Goal: Information Seeking & Learning: Learn about a topic

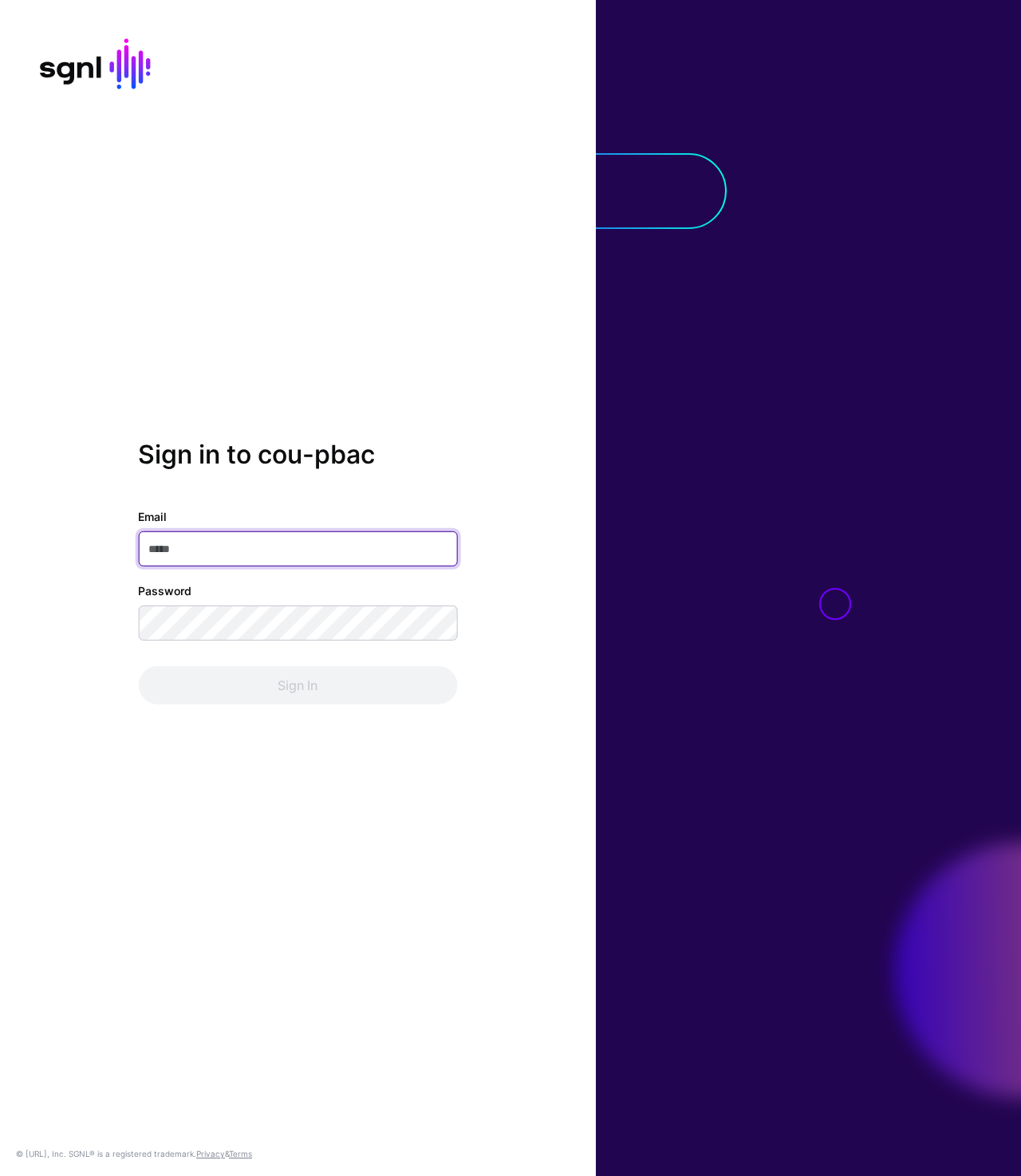
type input "**********"
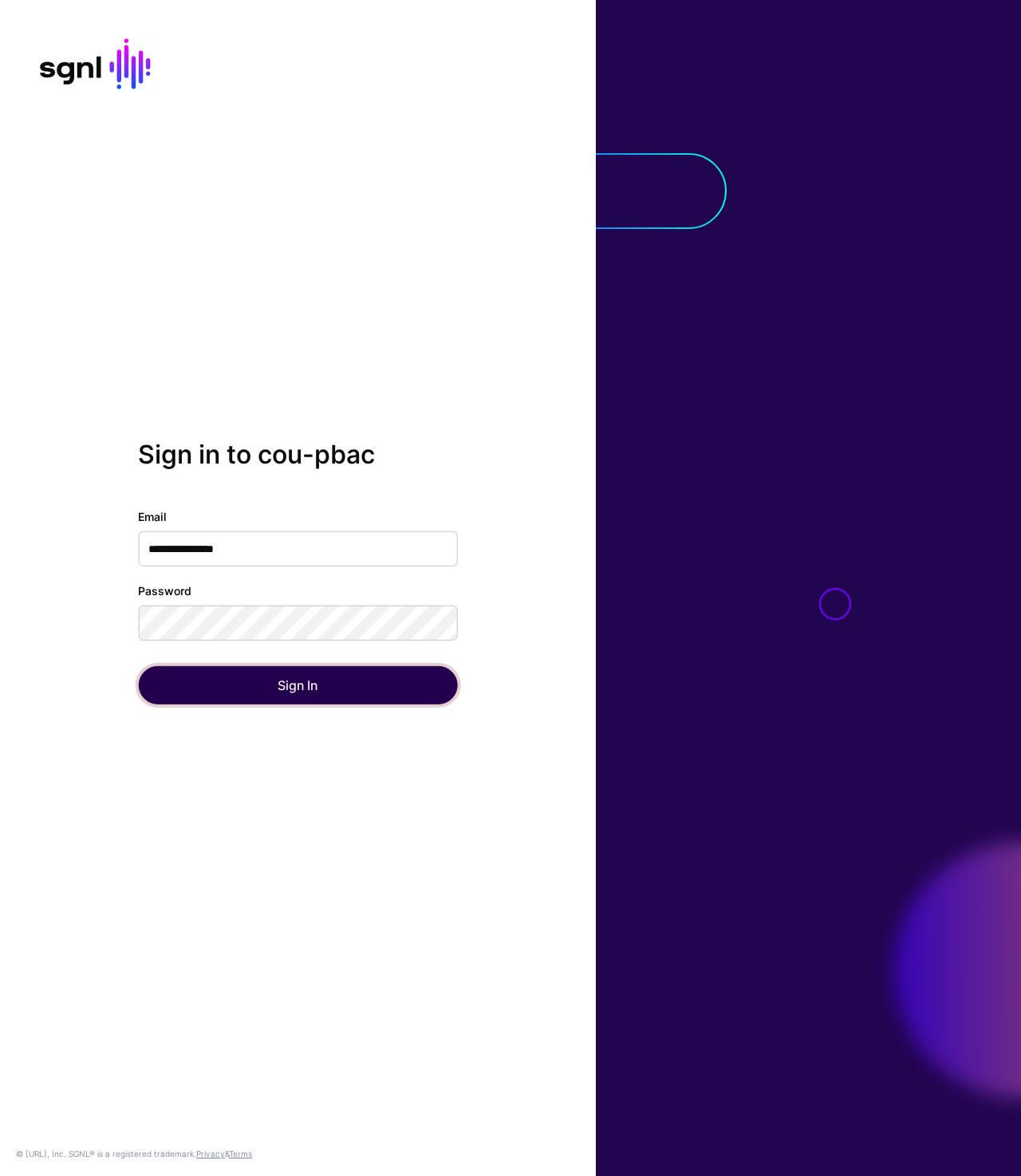
click at [277, 689] on button "Sign In" at bounding box center [297, 686] width 319 height 39
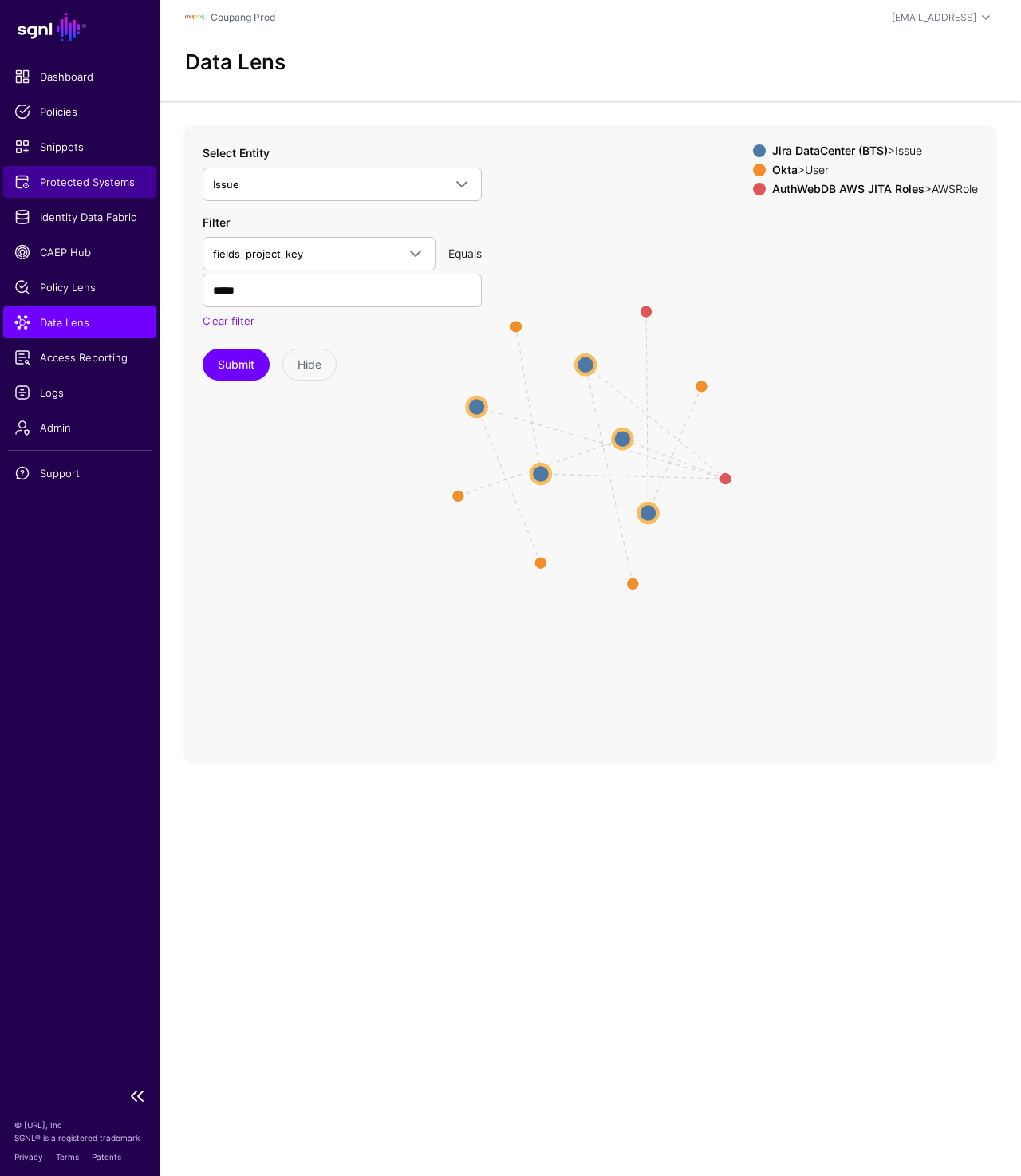
click at [100, 195] on link "Protected Systems" at bounding box center [80, 182] width 154 height 32
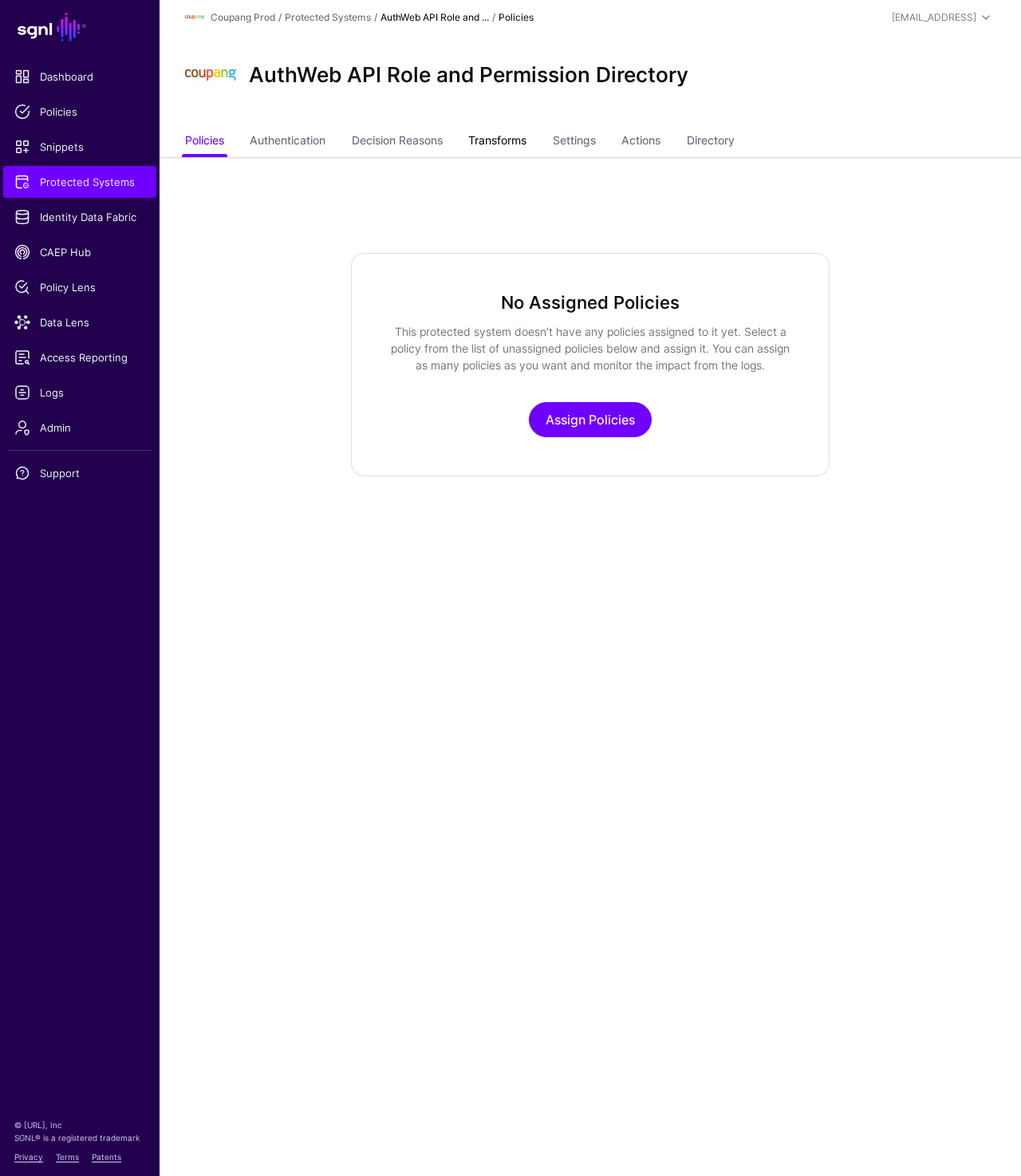
click at [502, 139] on link "Transforms" at bounding box center [498, 142] width 58 height 31
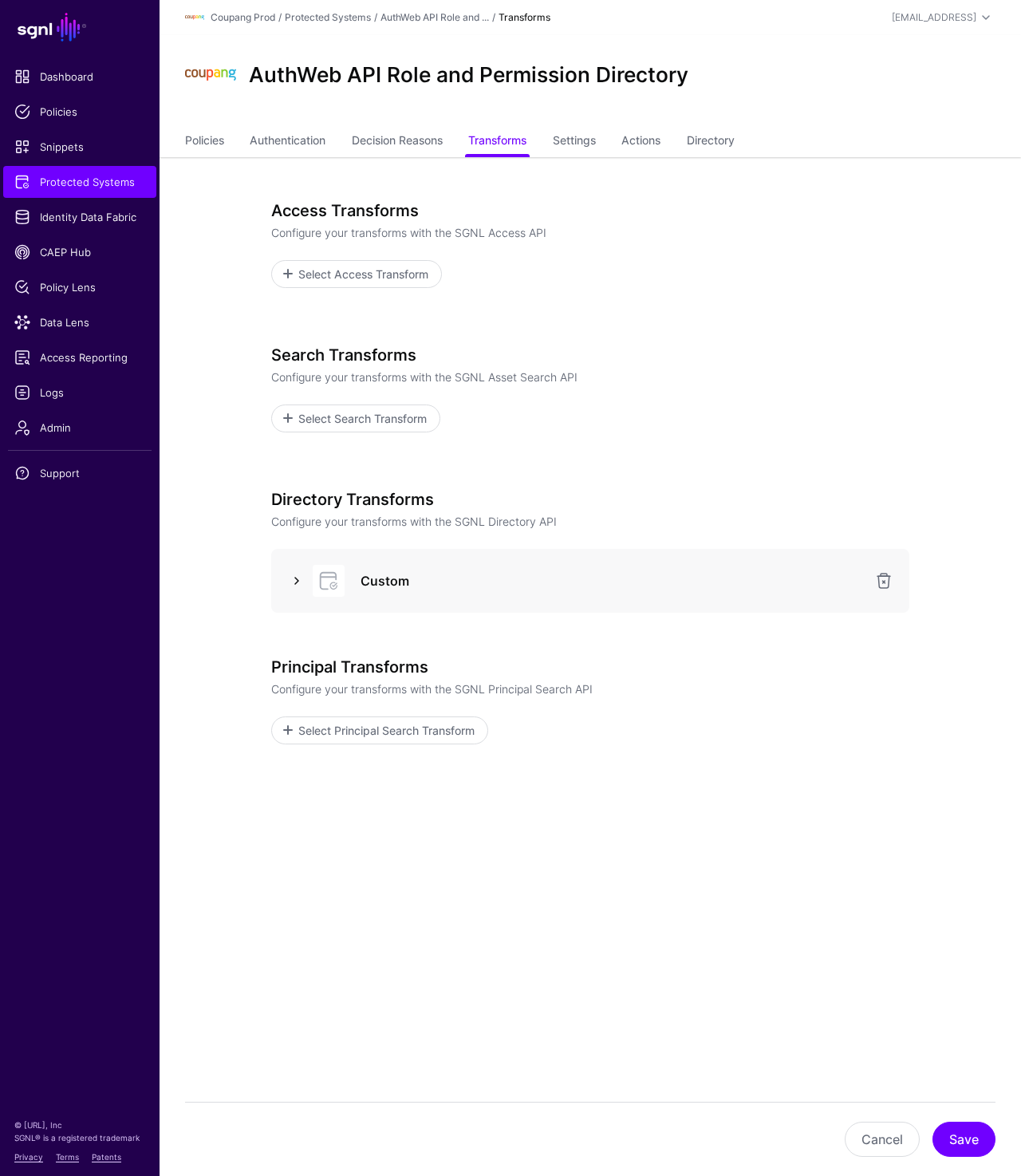
click at [288, 577] on link at bounding box center [297, 581] width 19 height 19
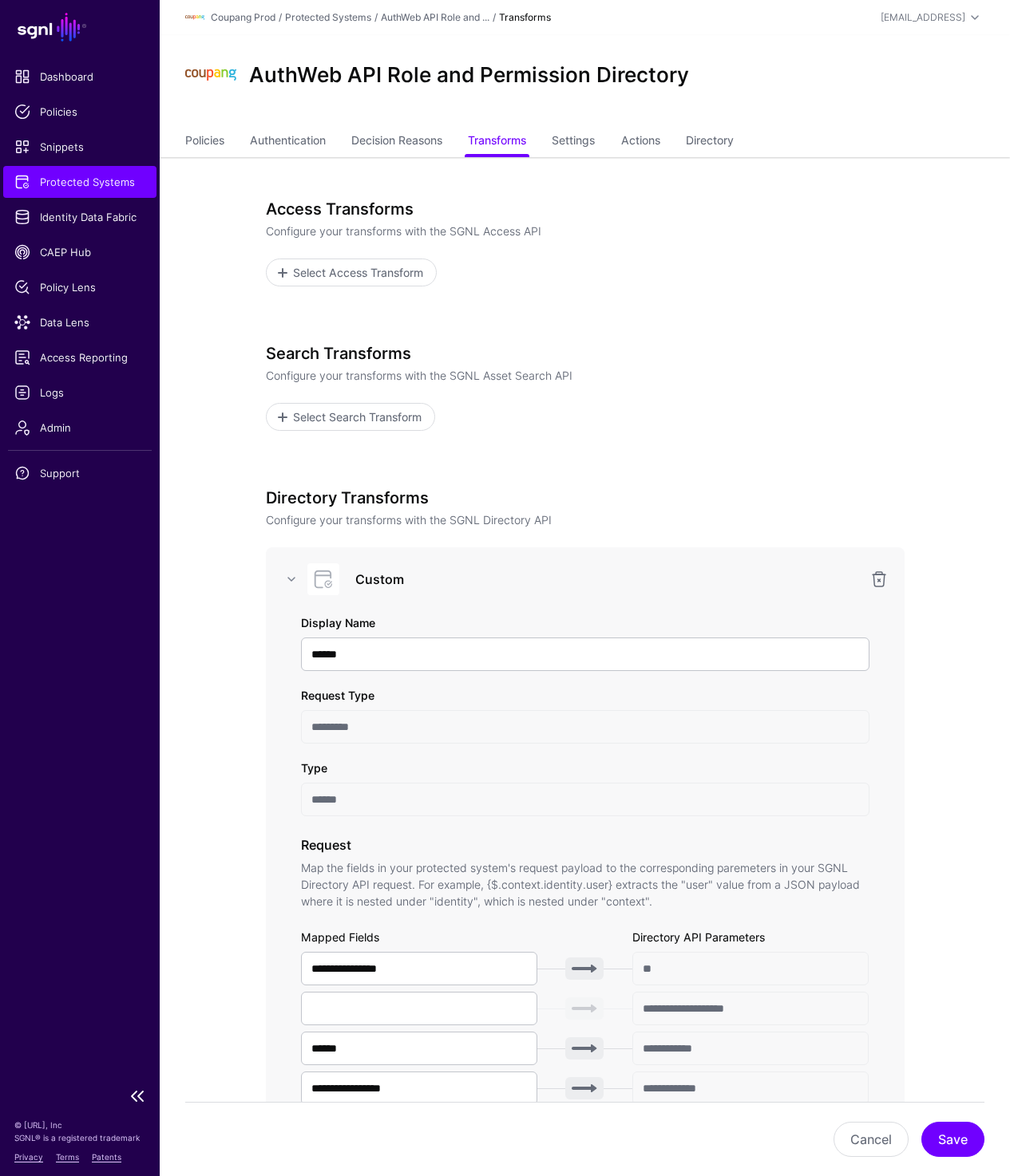
click at [76, 175] on span "Protected Systems" at bounding box center [80, 182] width 131 height 16
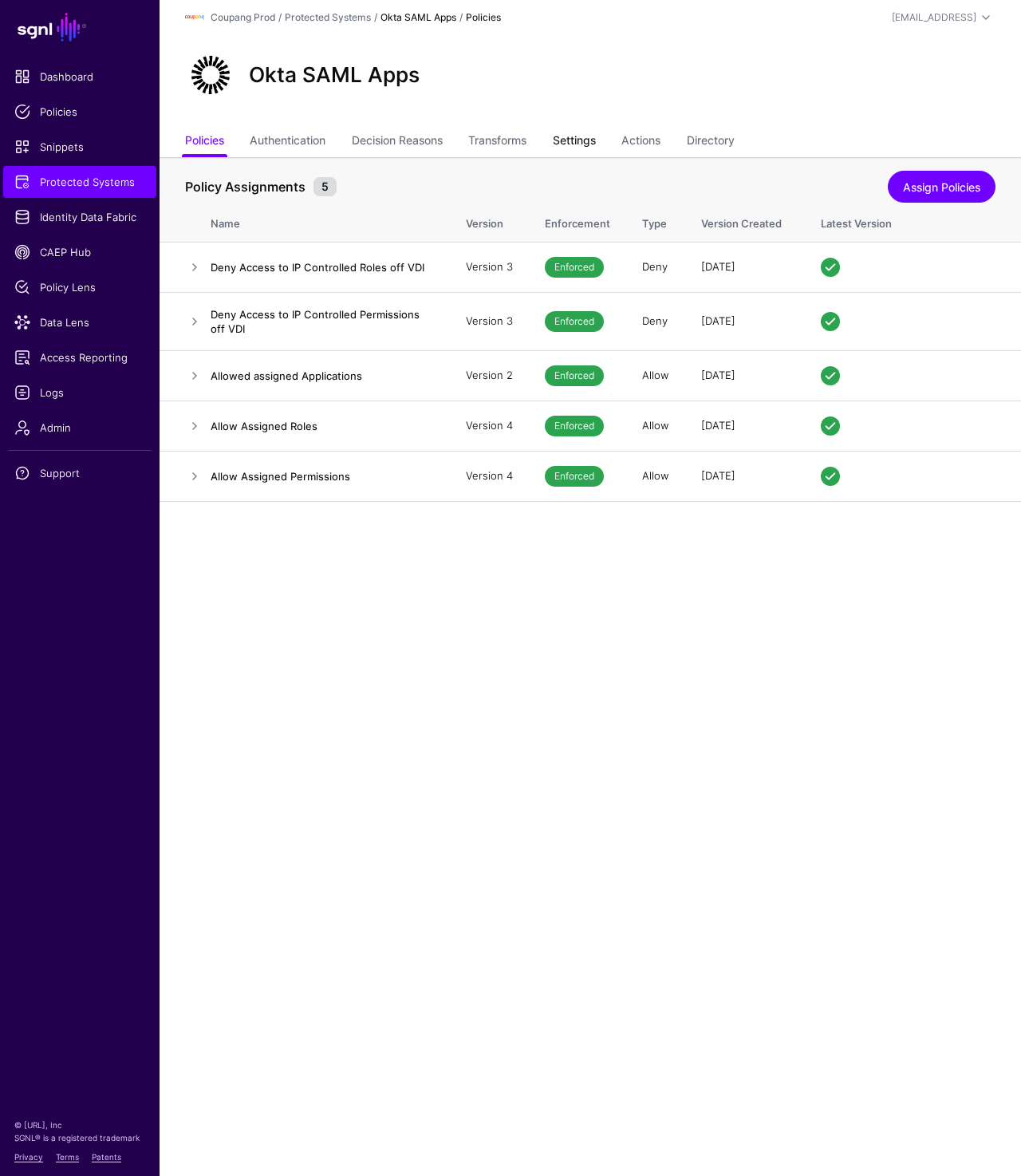
click at [576, 137] on link "Settings" at bounding box center [575, 142] width 43 height 31
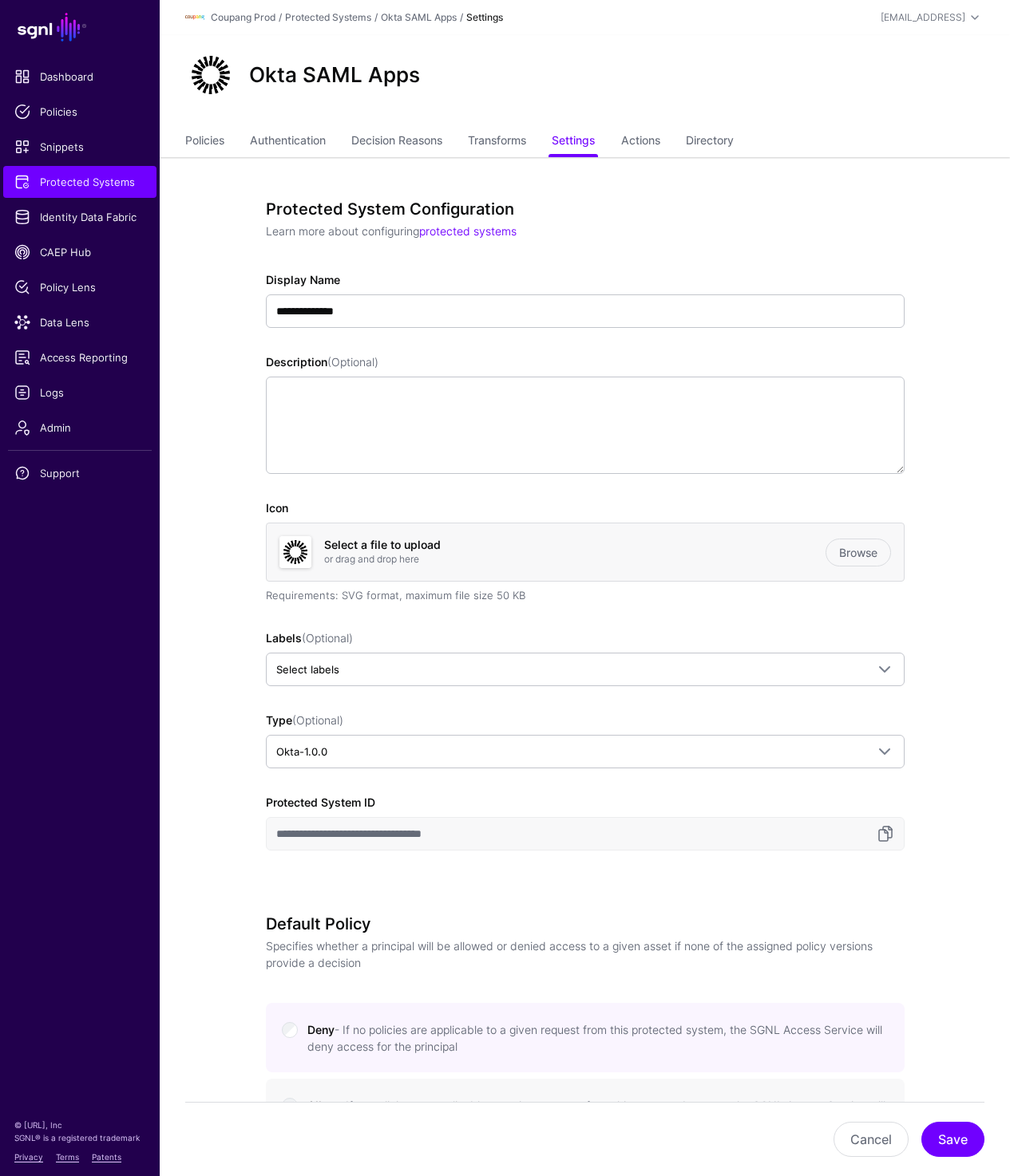
click at [287, 562] on img at bounding box center [295, 552] width 32 height 32
click at [853, 553] on link "Browse" at bounding box center [857, 552] width 65 height 28
click at [478, 140] on link "Transforms" at bounding box center [497, 142] width 58 height 31
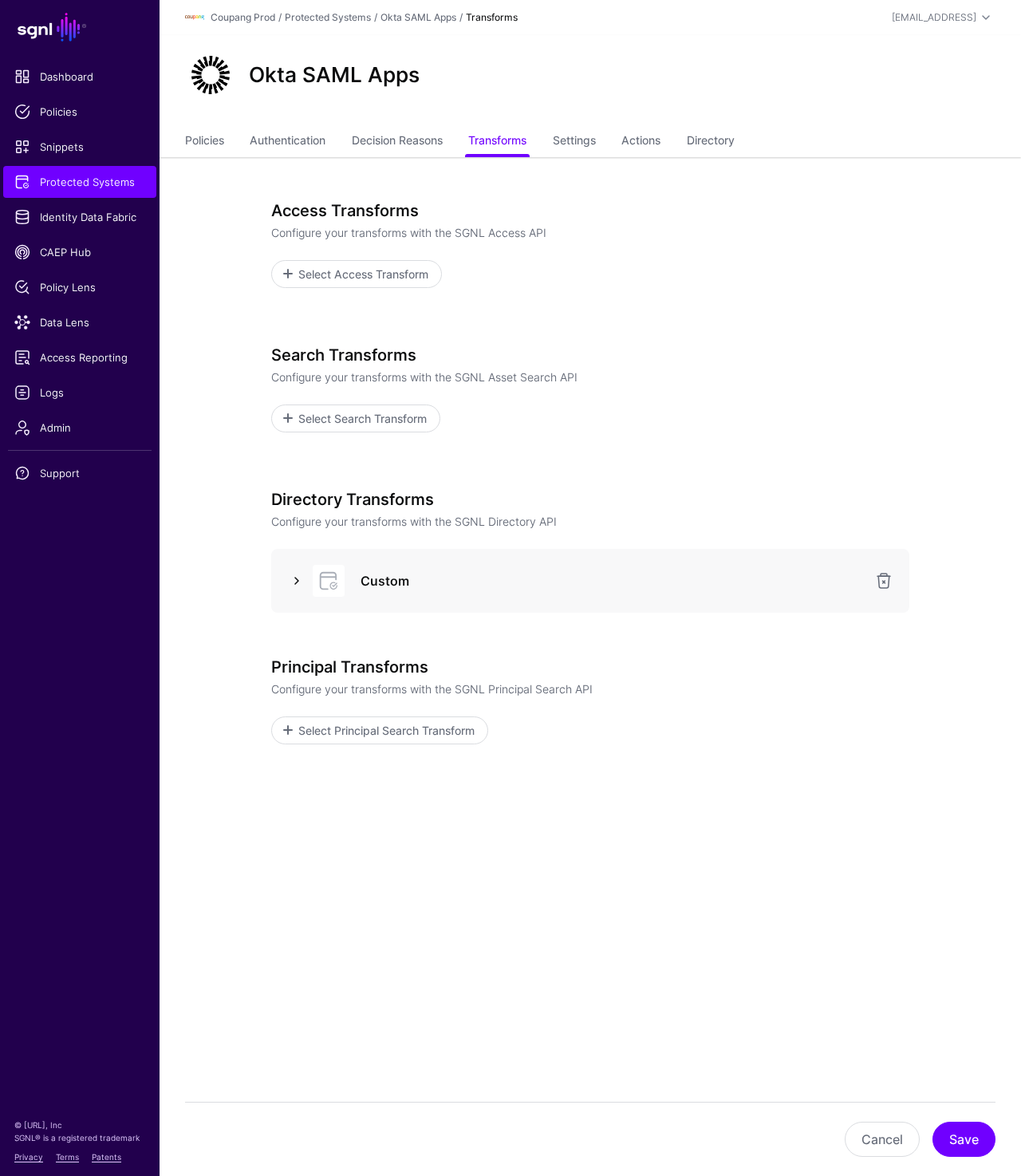
click at [293, 583] on link at bounding box center [297, 581] width 19 height 19
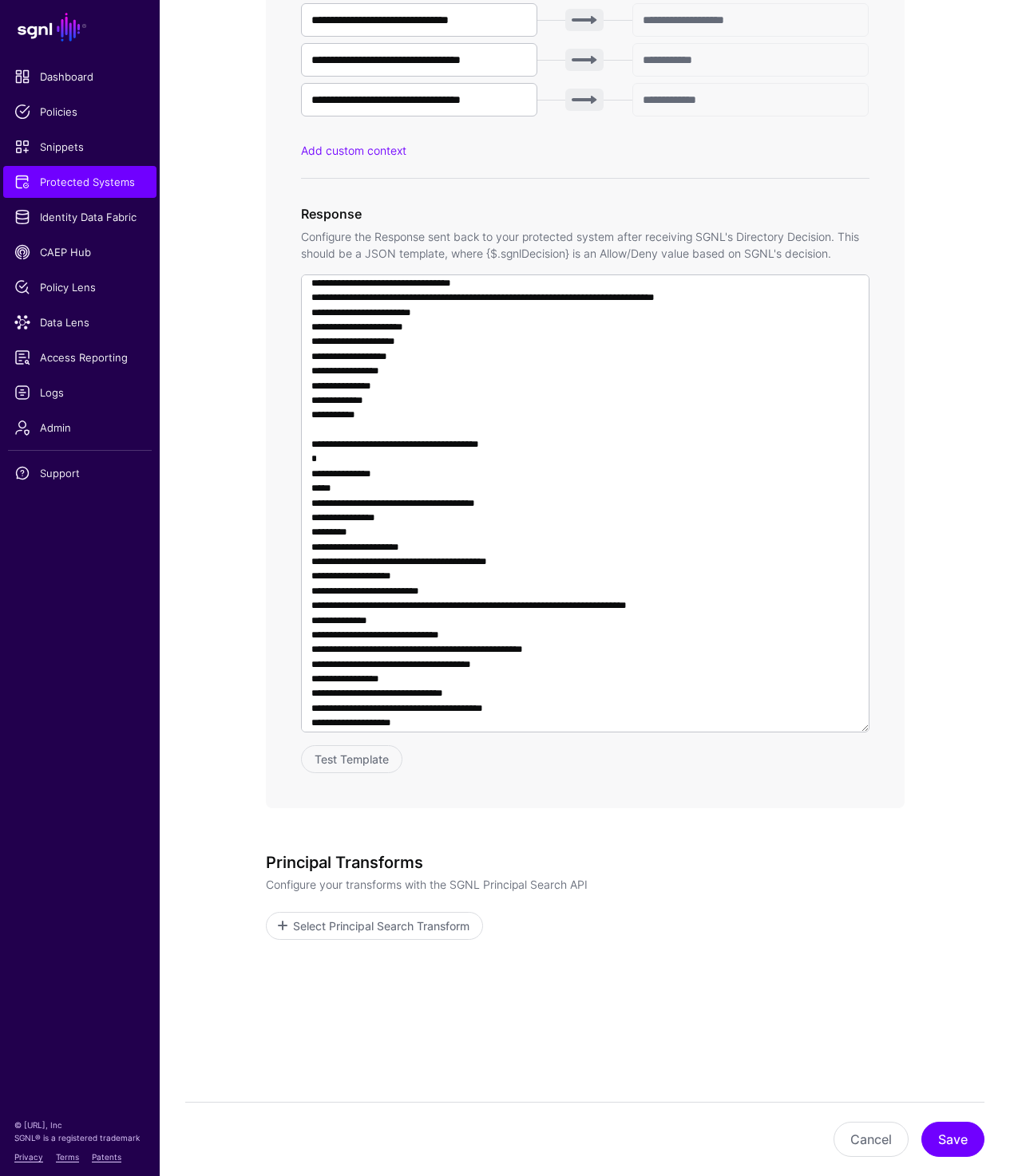
scroll to position [868, 0]
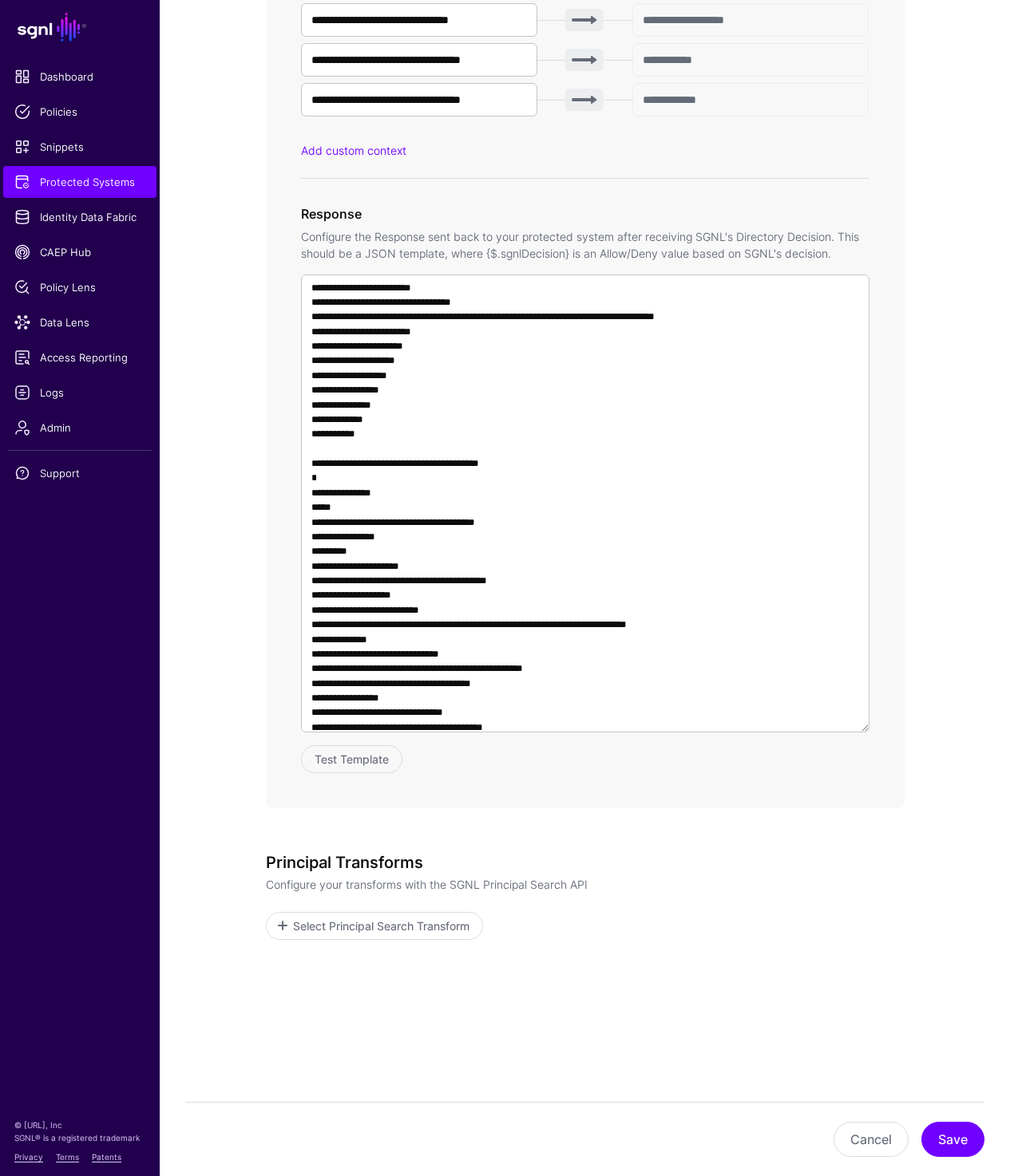
click at [953, 516] on app-integrations-item-transforms "**********" at bounding box center [585, 172] width 850 height 2007
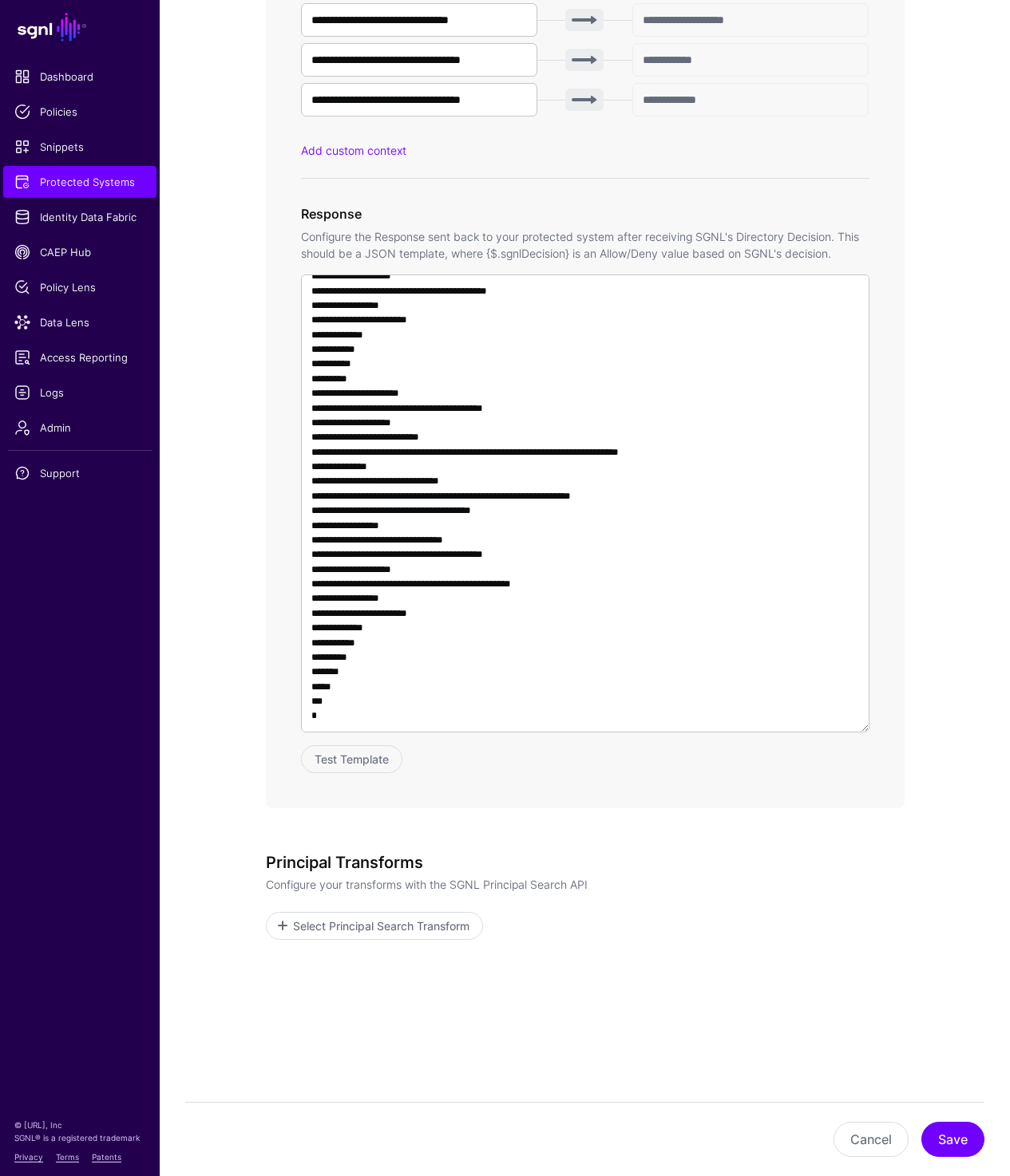
scroll to position [1348, 0]
click at [58, 182] on span "Protected Systems" at bounding box center [80, 182] width 131 height 16
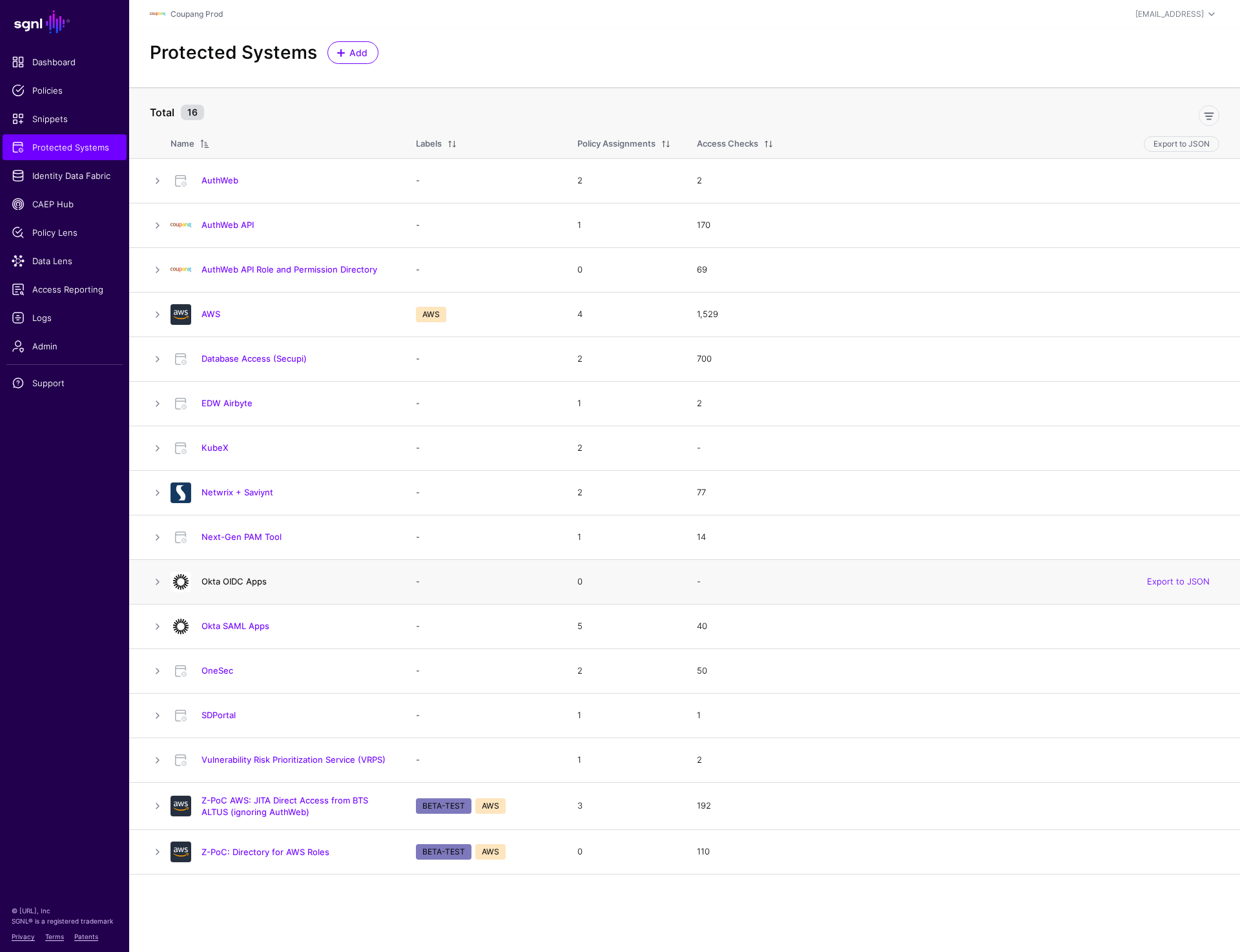
click at [230, 578] on link "Okta OIDC Apps" at bounding box center [234, 581] width 65 height 10
click at [231, 621] on link "Okta SAML Apps" at bounding box center [236, 626] width 68 height 10
click at [207, 316] on link "AWS" at bounding box center [211, 314] width 19 height 10
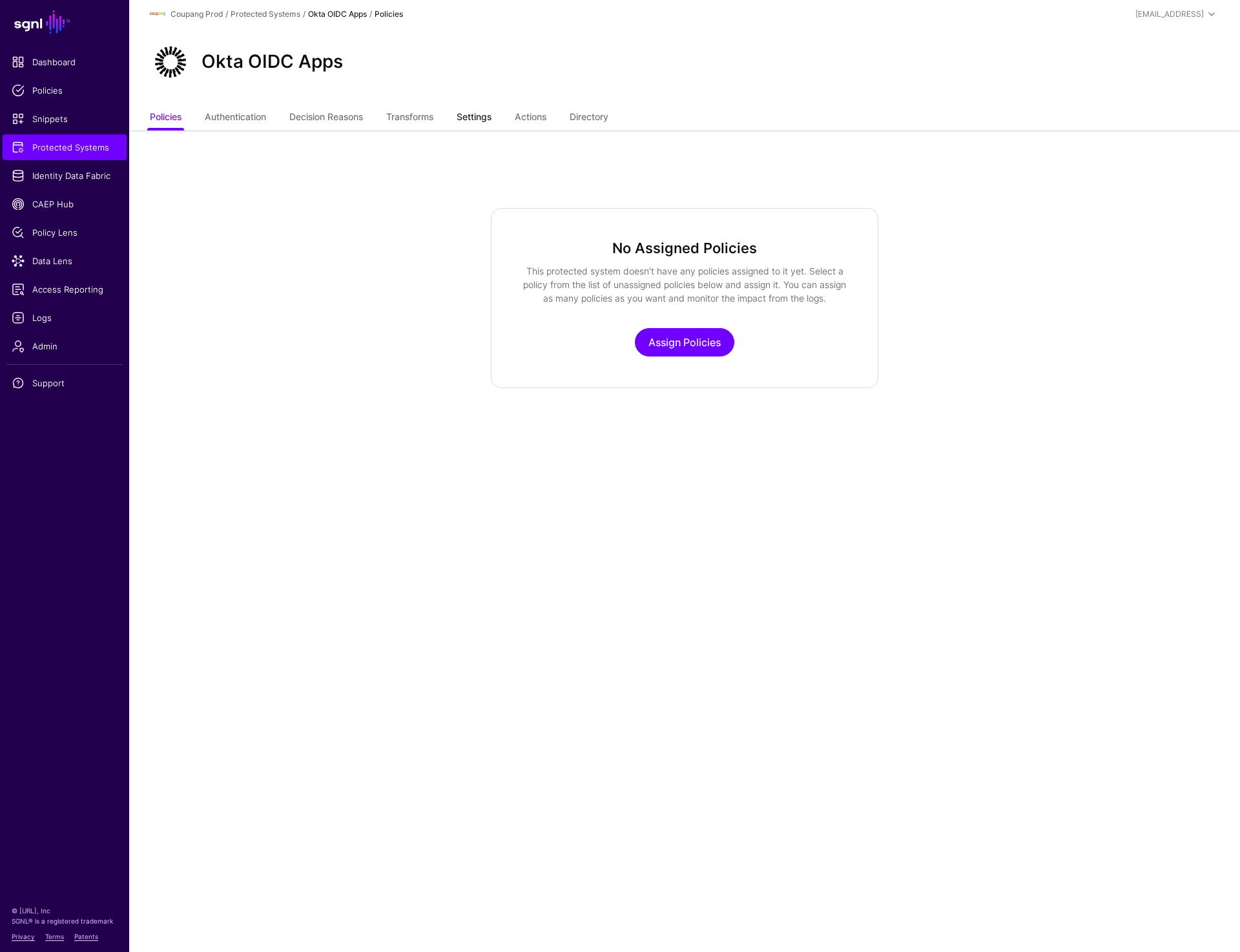
click at [491, 118] on link "Settings" at bounding box center [474, 118] width 35 height 25
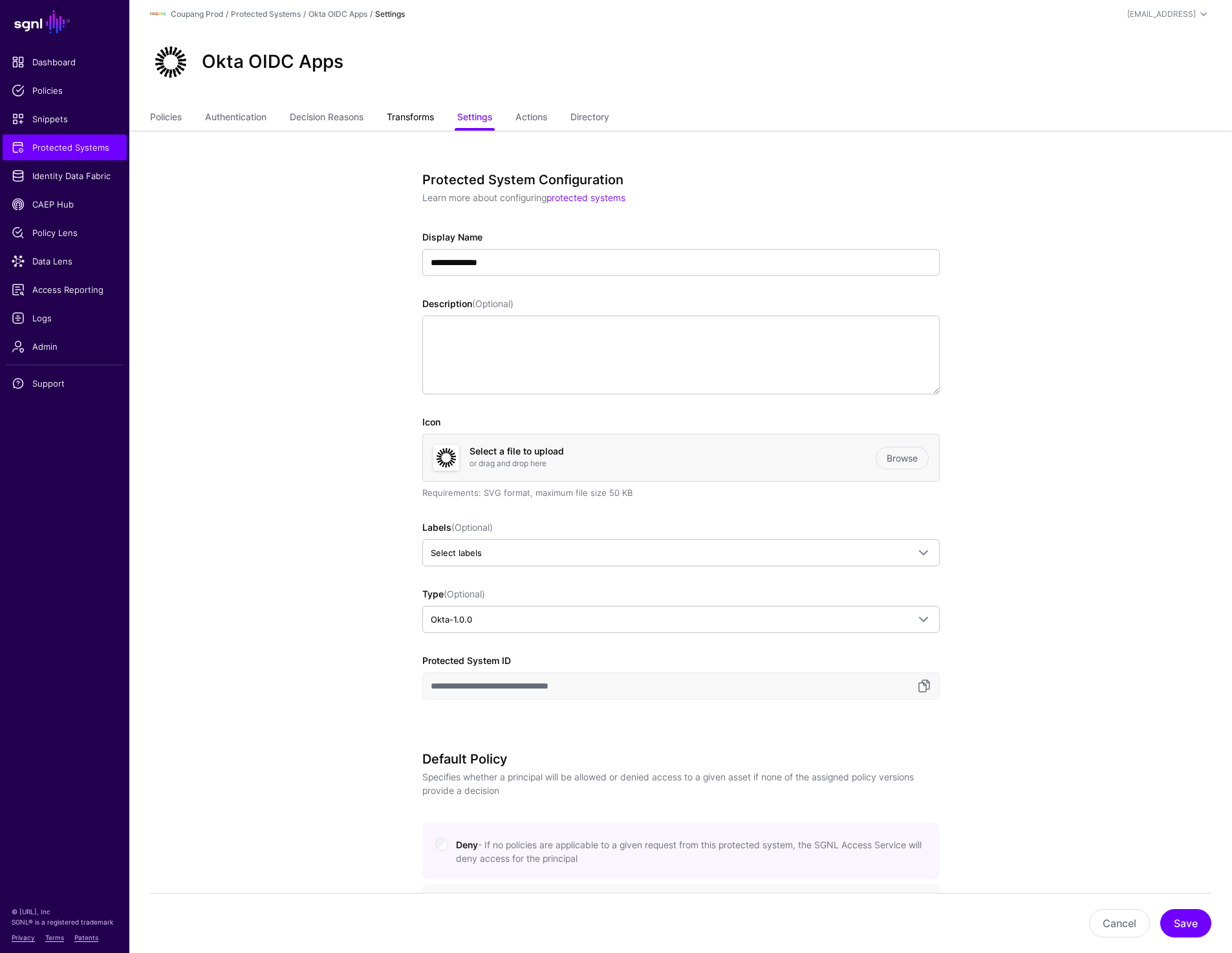
click at [434, 119] on link "Transforms" at bounding box center [410, 119] width 47 height 25
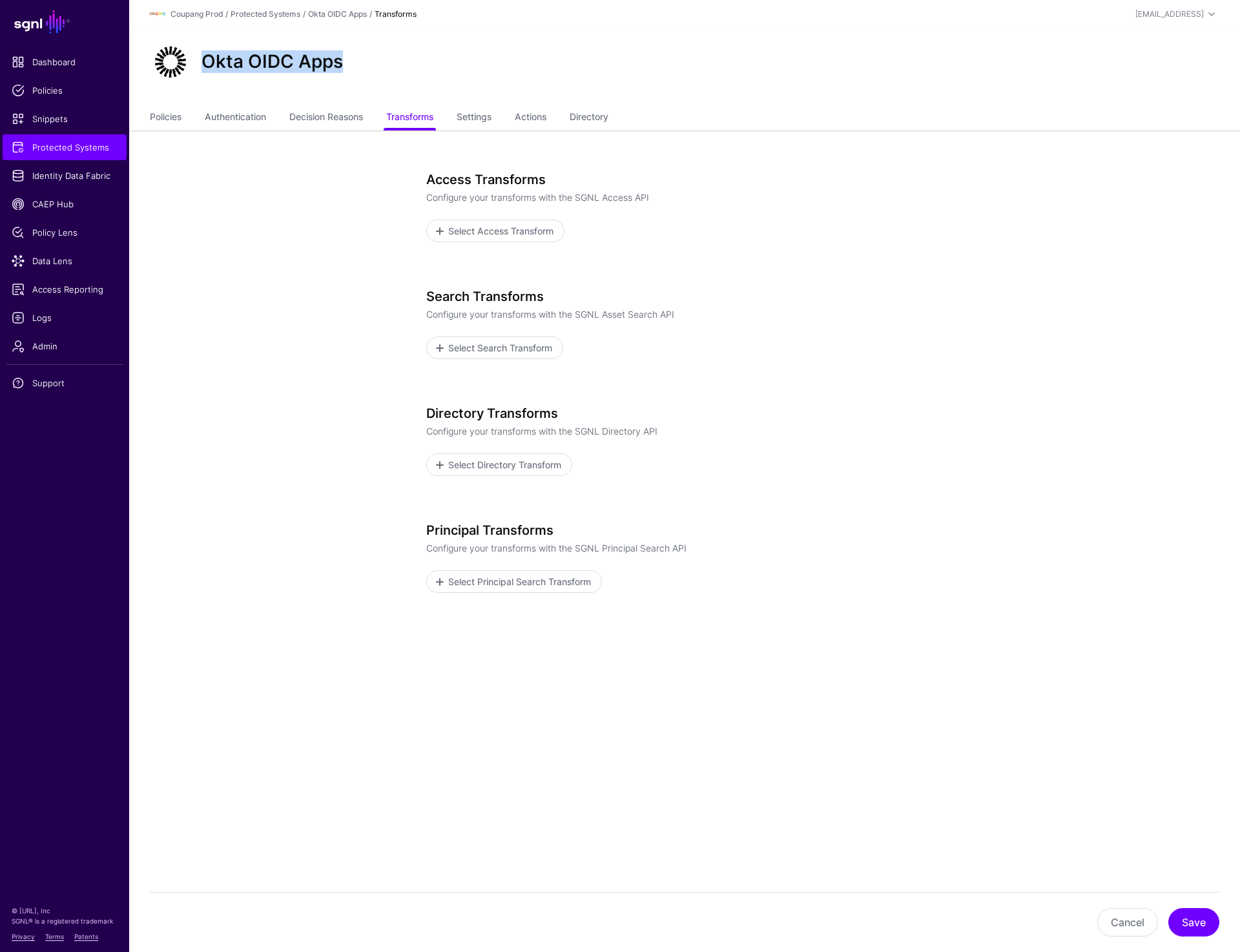
drag, startPoint x: 205, startPoint y: 62, endPoint x: 458, endPoint y: 62, distance: 253.0
click at [458, 62] on div "Okta OIDC Apps" at bounding box center [684, 62] width 1080 height 42
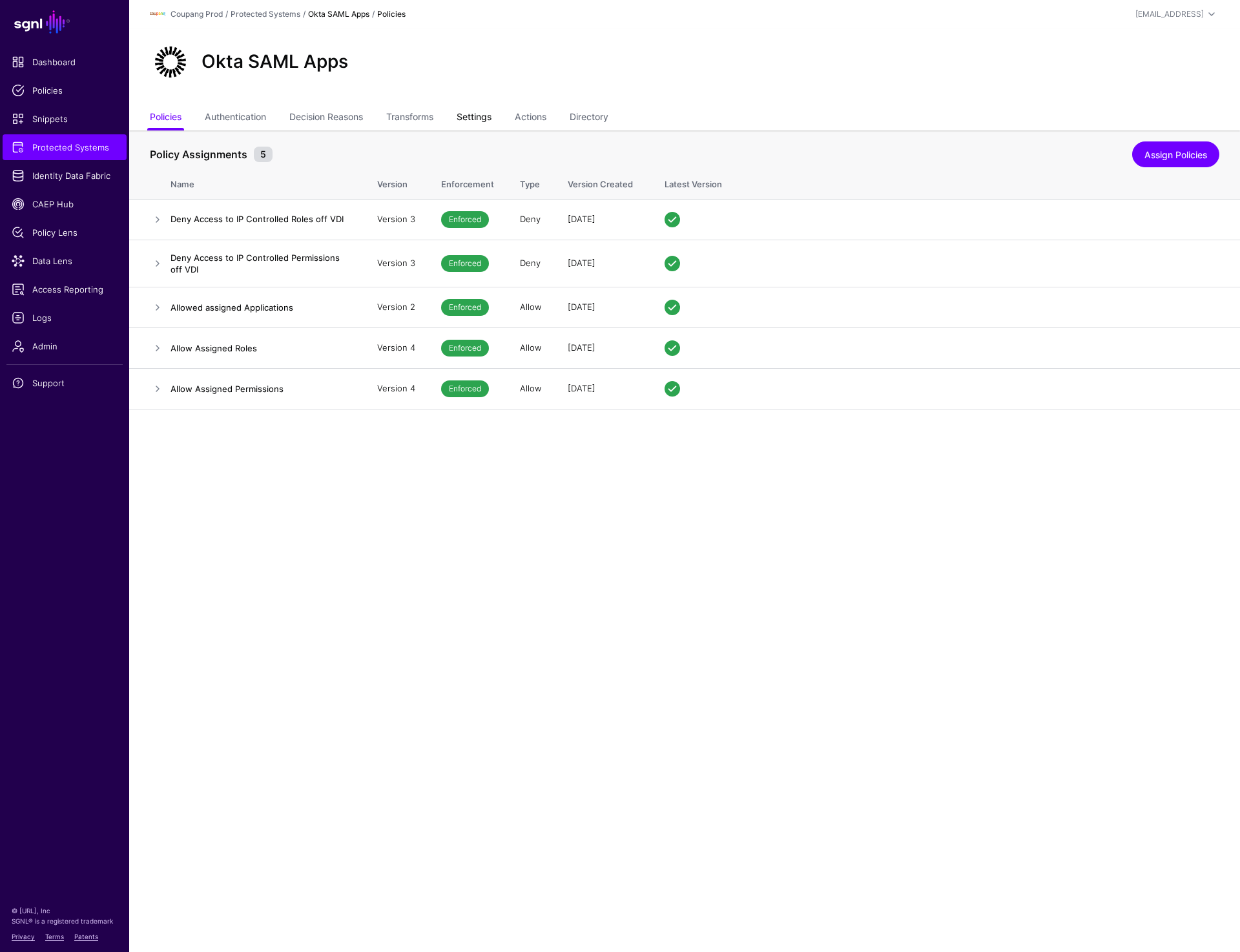
click at [474, 126] on link "Settings" at bounding box center [474, 118] width 35 height 25
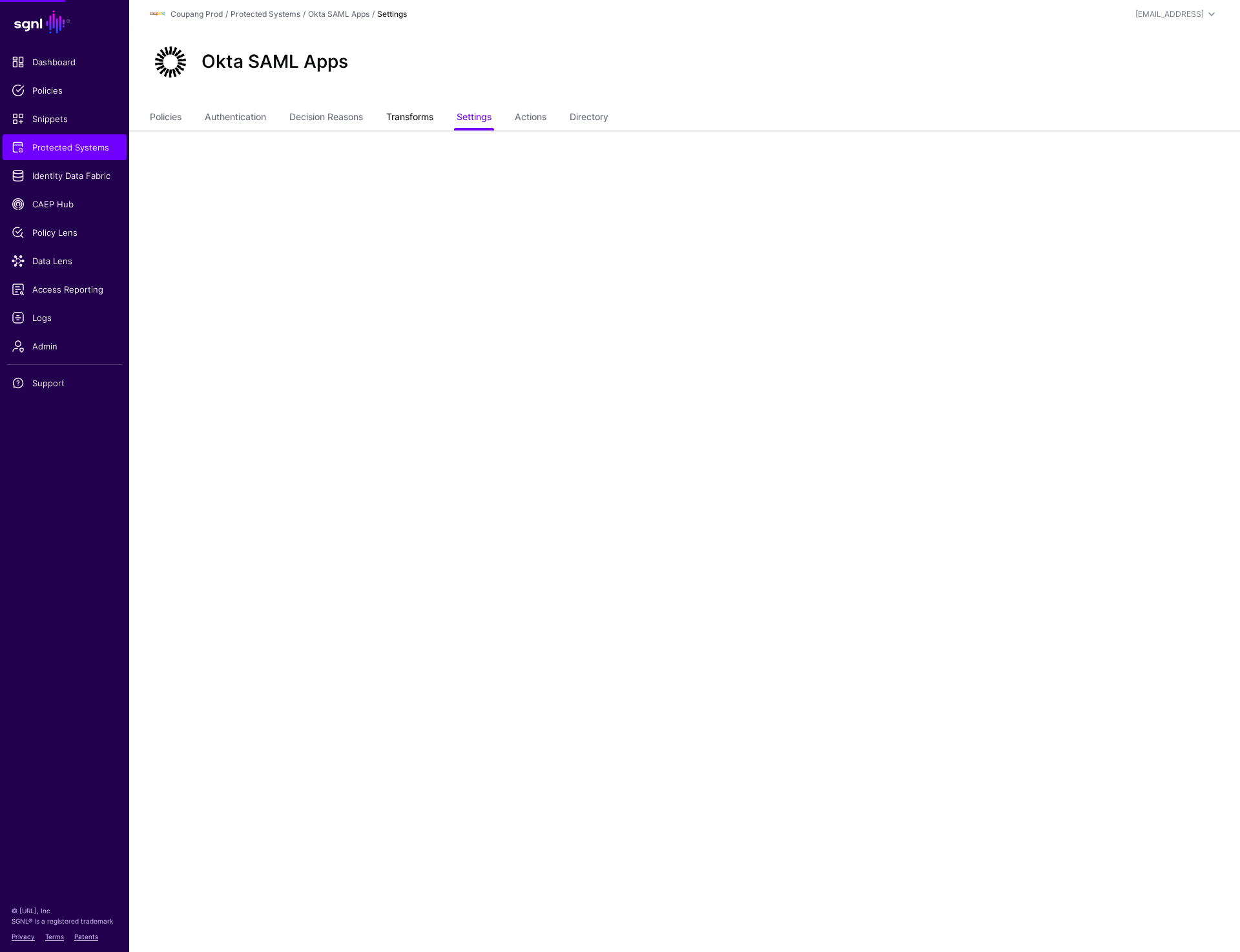
click at [394, 120] on link "Transforms" at bounding box center [410, 118] width 47 height 25
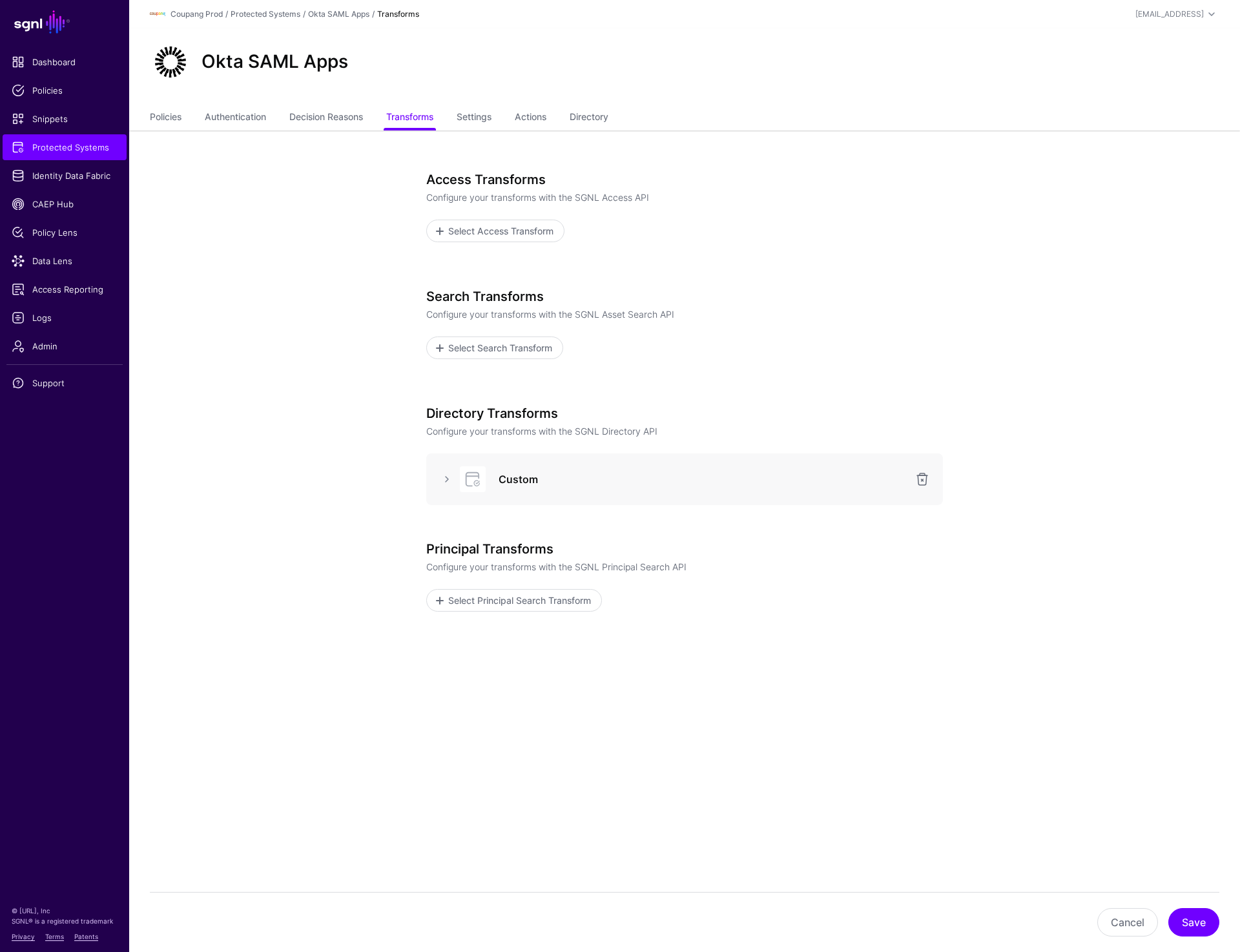
click at [443, 470] on div "Custom" at bounding box center [684, 480] width 496 height 26
click at [443, 480] on link at bounding box center [447, 480] width 16 height 16
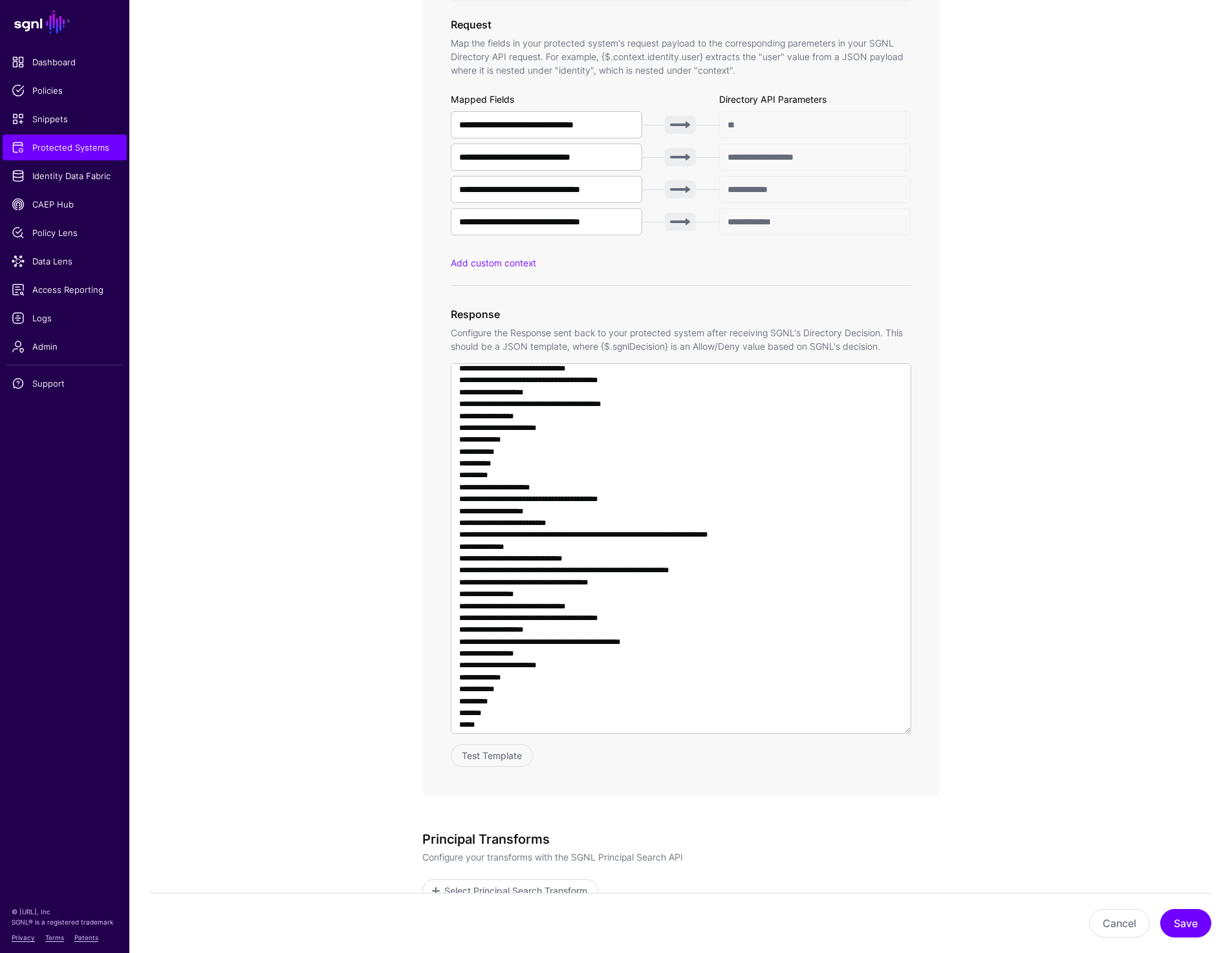
scroll to position [1092, 0]
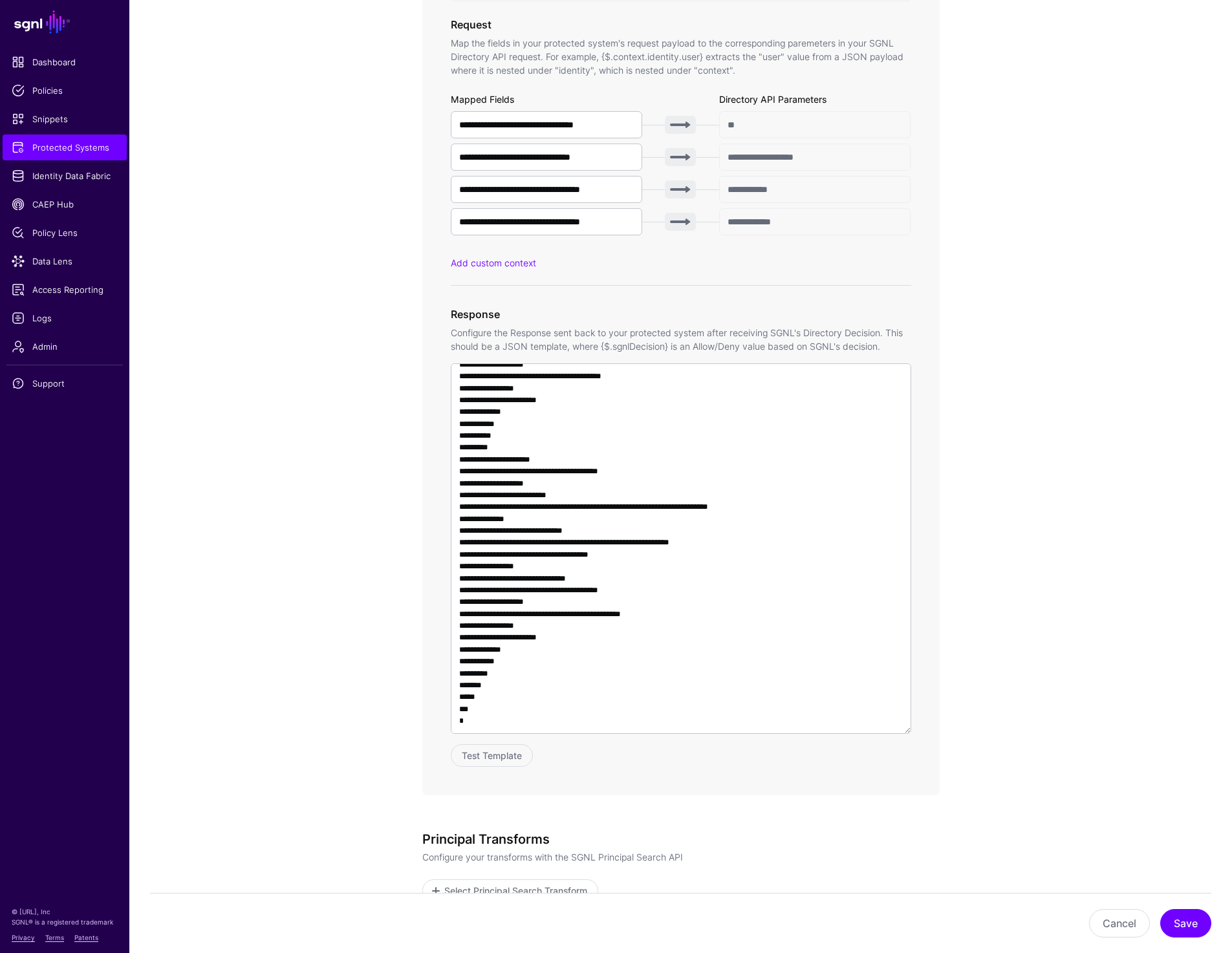
click at [1188, 412] on app-integrations-item-transforms "**********" at bounding box center [681, 276] width 1102 height 1633
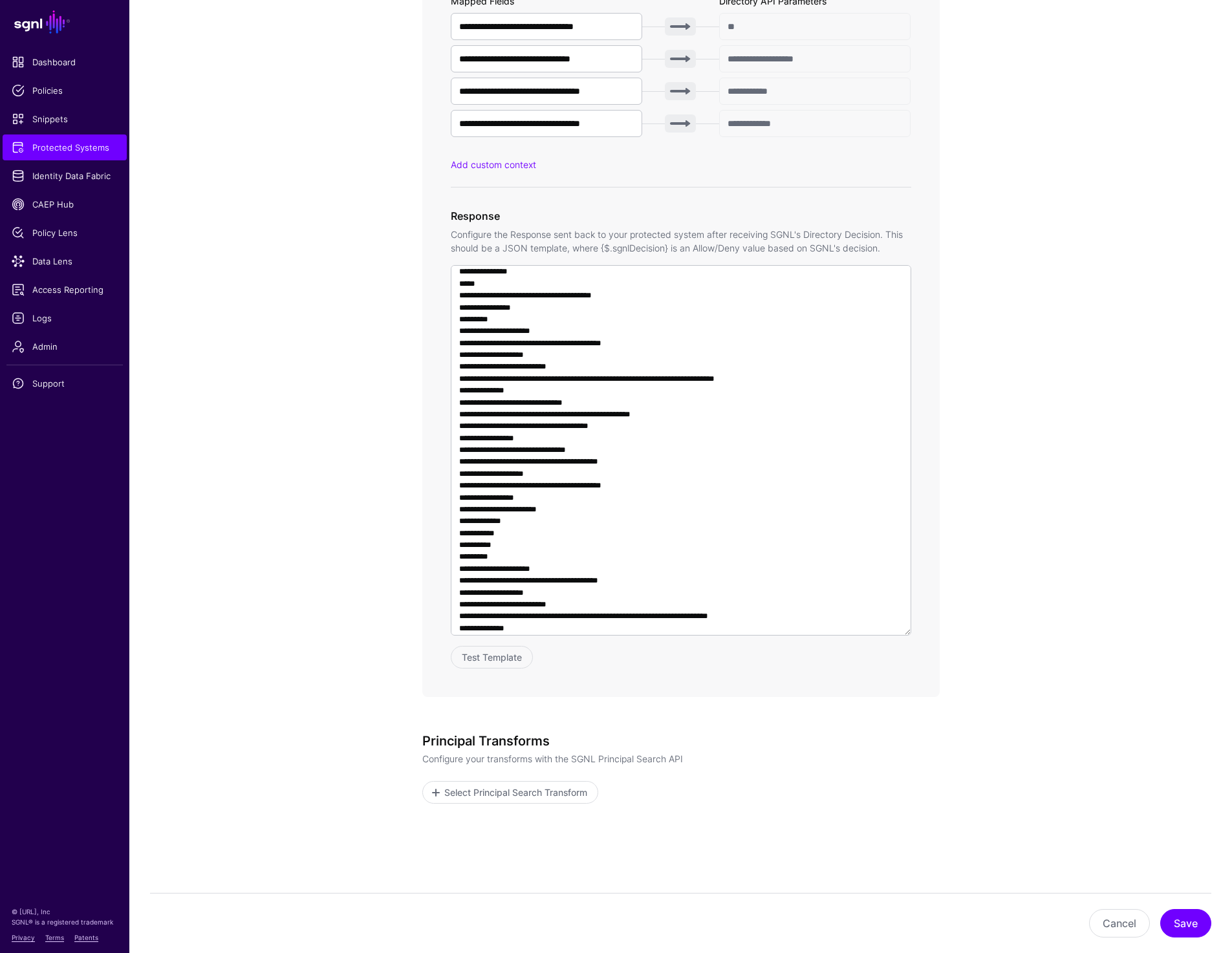
scroll to position [811, 0]
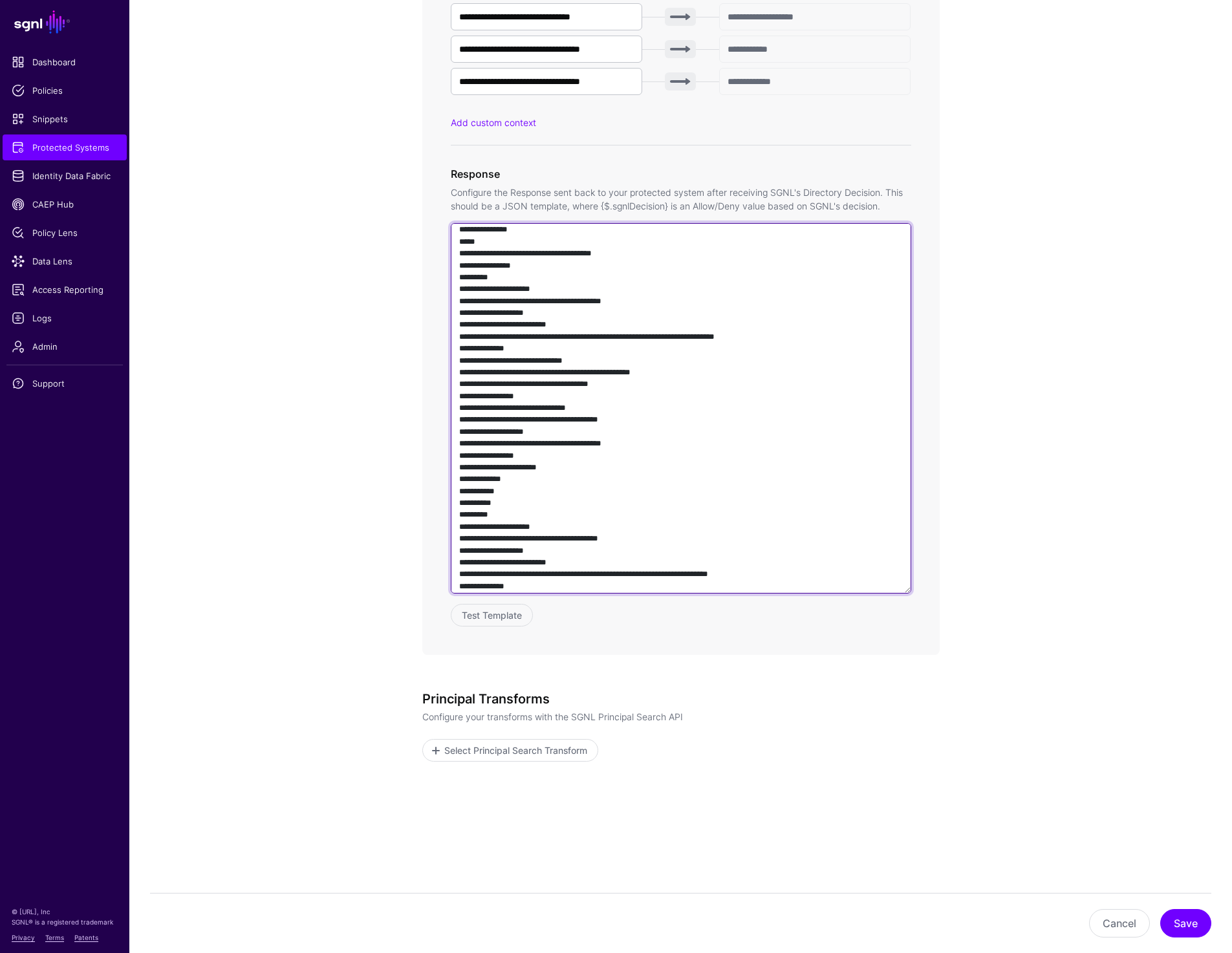
click at [610, 556] on textarea at bounding box center [681, 408] width 461 height 371
click at [610, 554] on textarea at bounding box center [681, 408] width 461 height 371
click at [620, 316] on textarea at bounding box center [681, 408] width 461 height 371
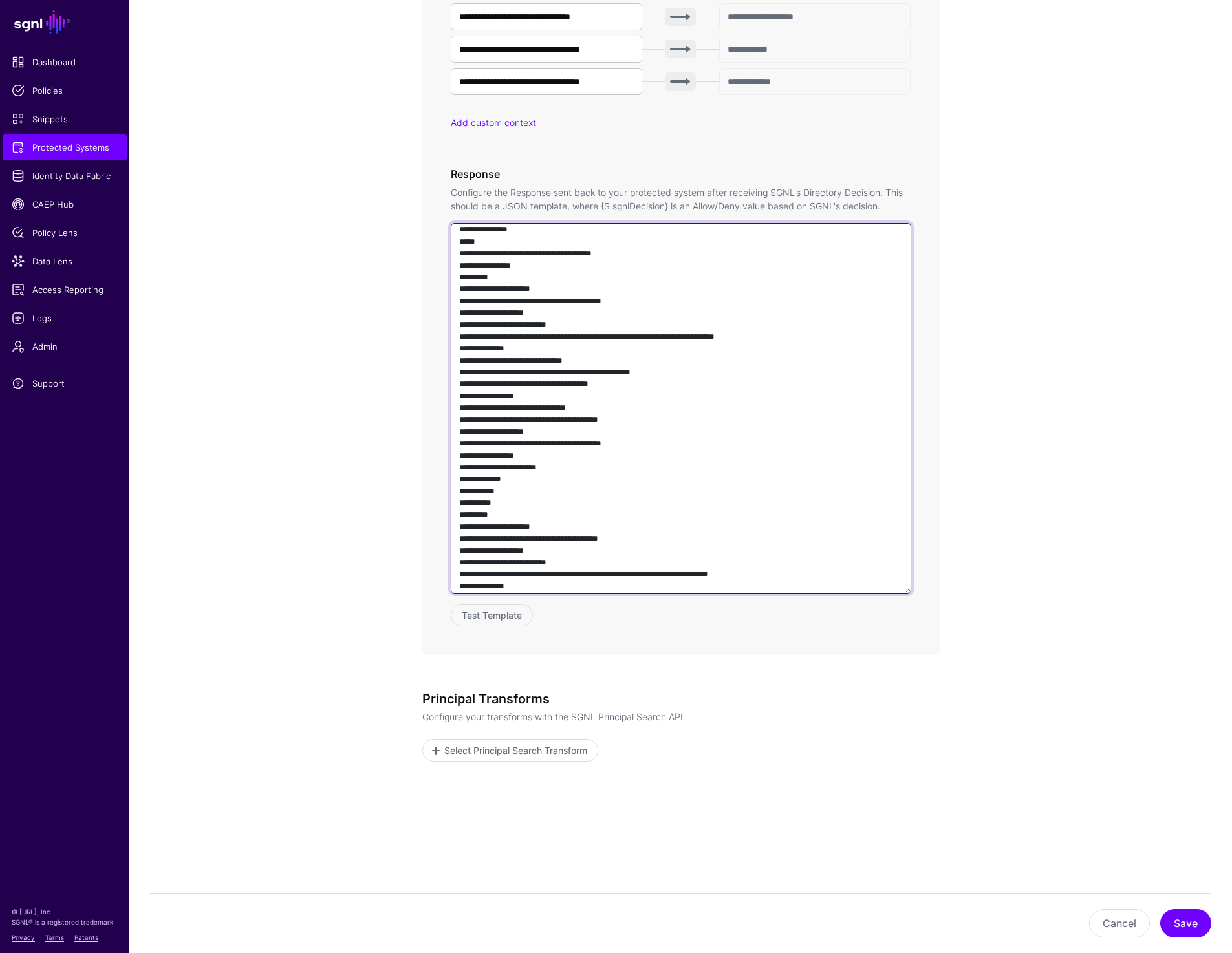
click at [620, 316] on textarea at bounding box center [681, 408] width 461 height 371
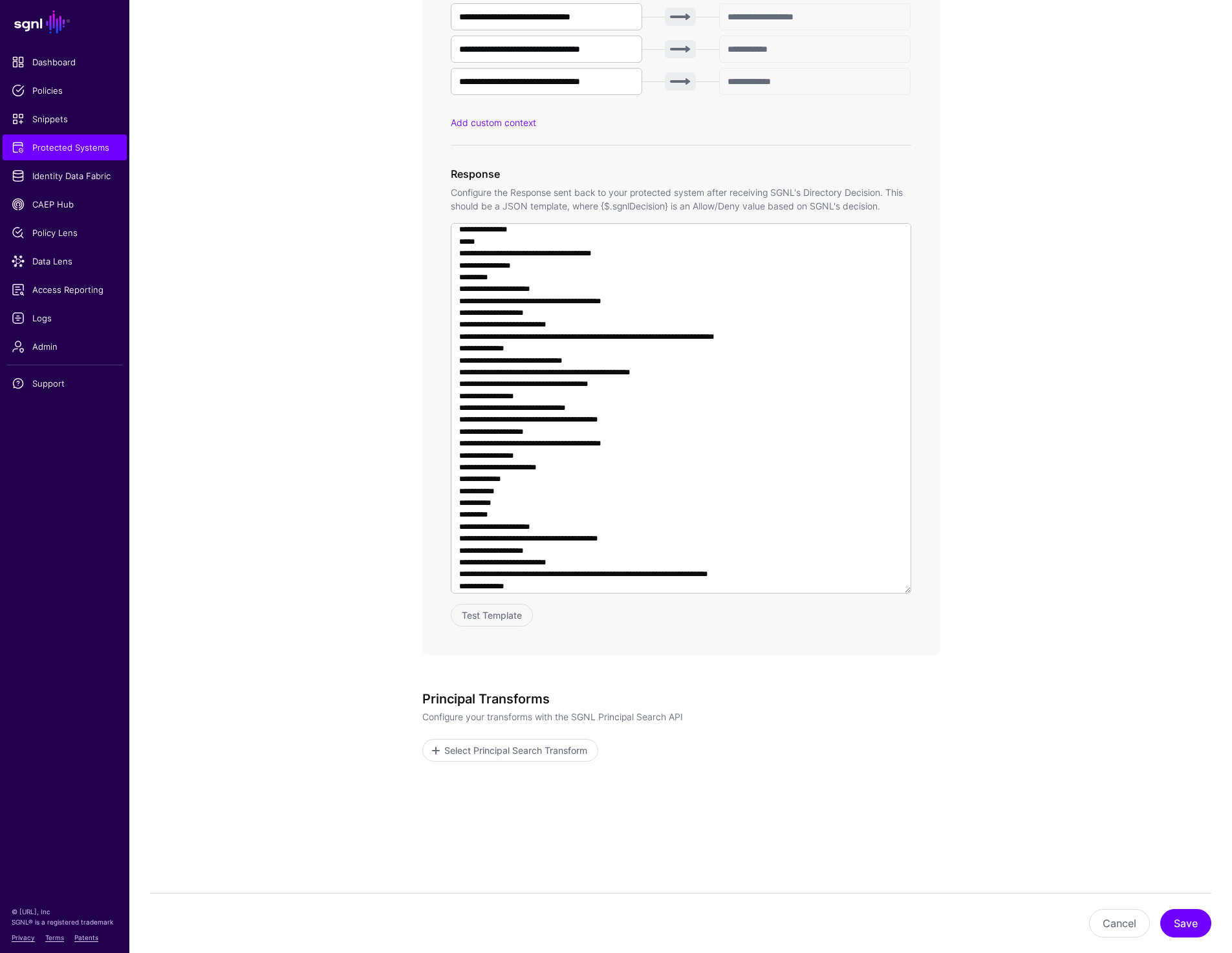
click at [250, 272] on app-integrations-item-transforms "**********" at bounding box center [681, 136] width 1102 height 1633
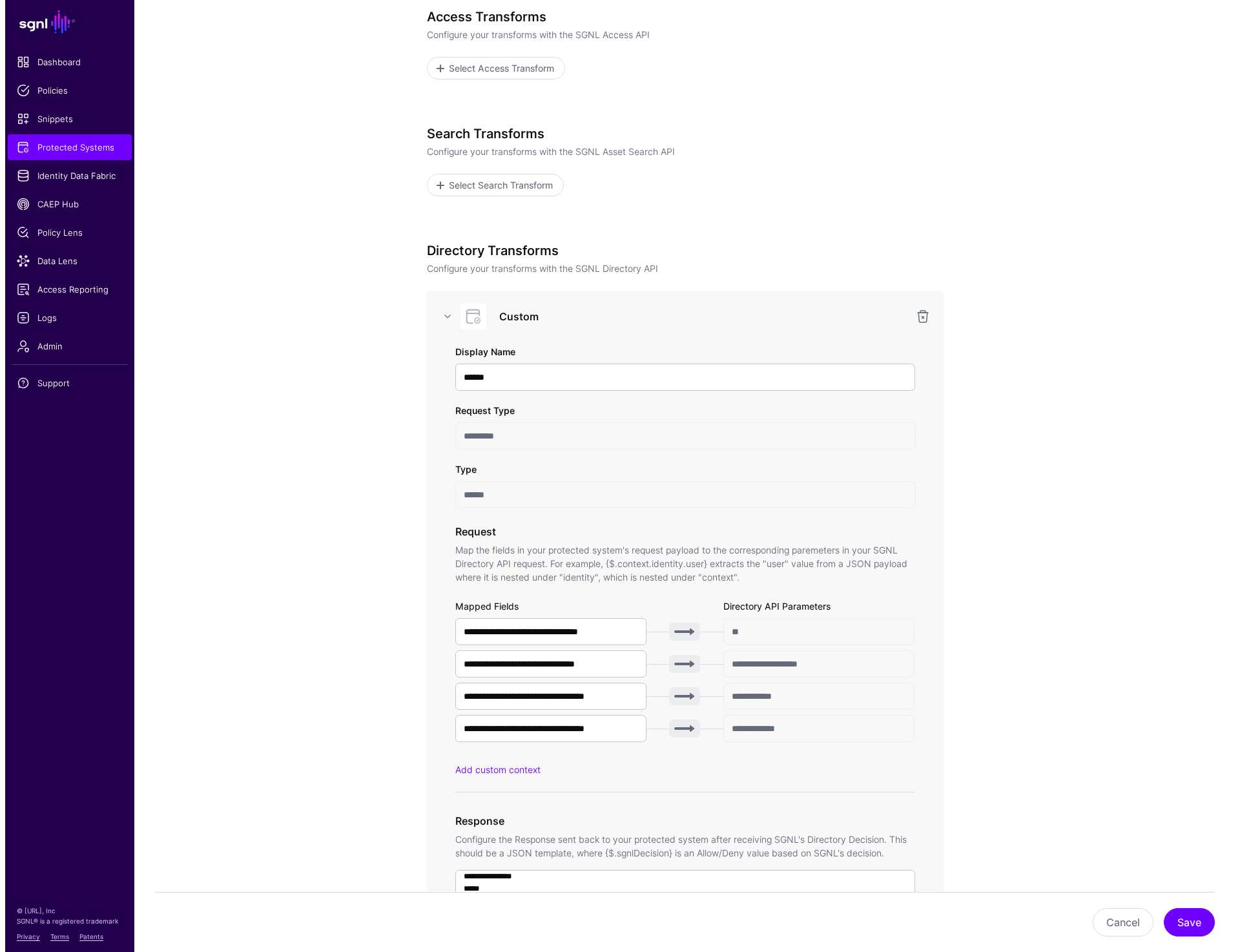
scroll to position [0, 0]
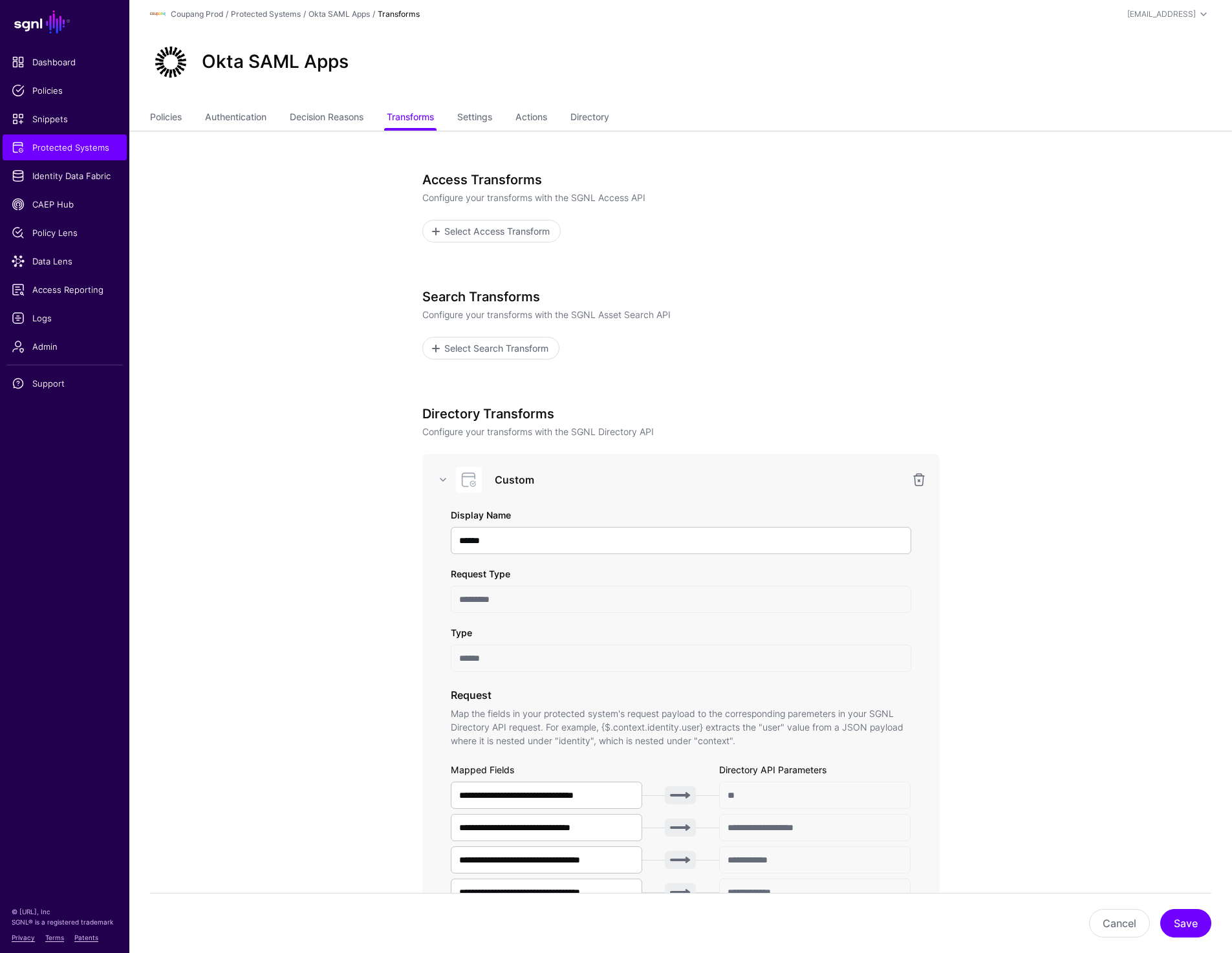
click at [171, 103] on div "Okta SAML Apps" at bounding box center [681, 67] width 1102 height 78
click at [169, 124] on link "Policies" at bounding box center [165, 119] width 32 height 25
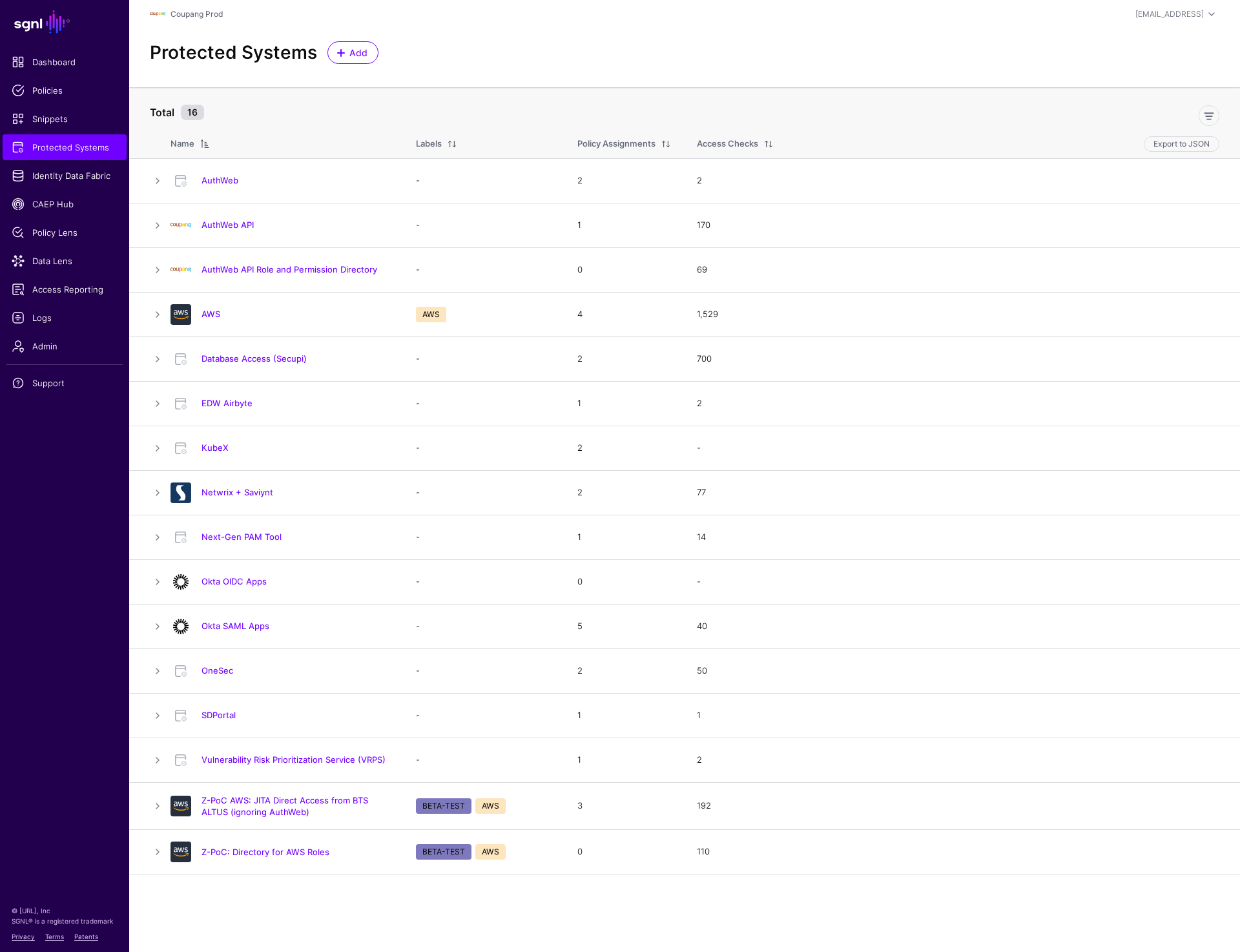
click at [489, 72] on div "Protected Systems Add" at bounding box center [684, 58] width 1111 height 59
click at [274, 356] on link "Database Access (Secupi)" at bounding box center [254, 359] width 105 height 10
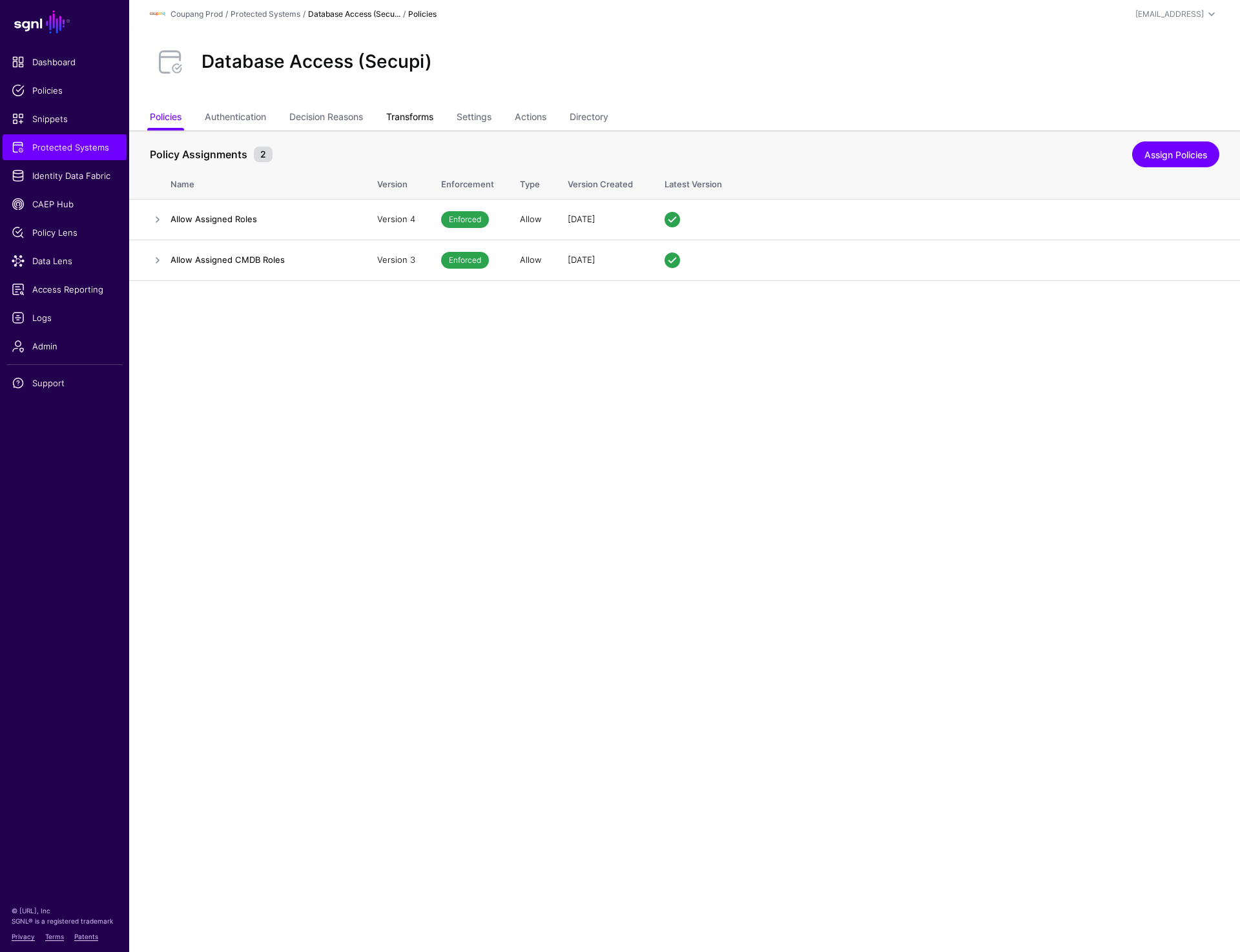
click at [430, 115] on link "Transforms" at bounding box center [410, 118] width 47 height 25
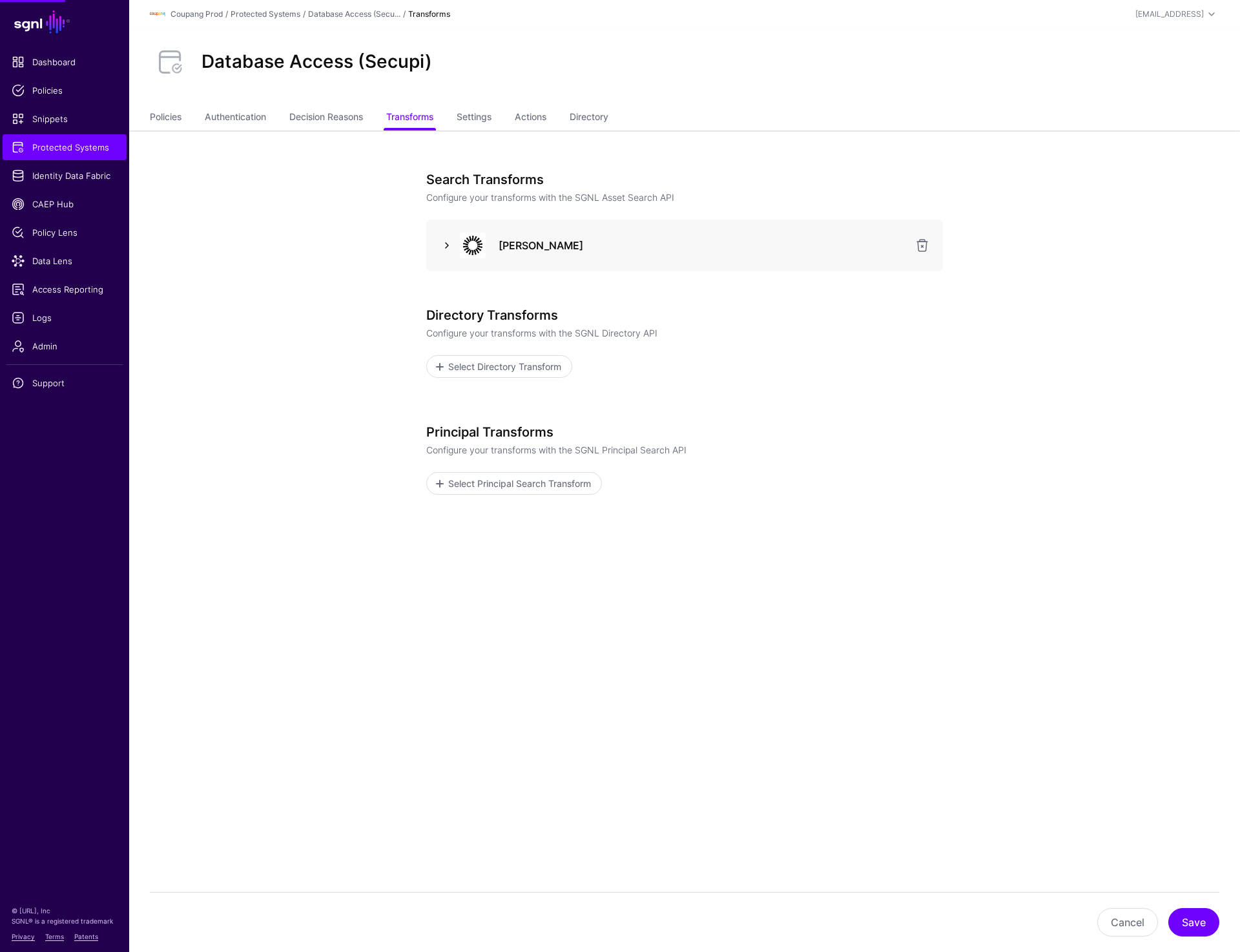
click at [439, 248] on link at bounding box center [447, 245] width 16 height 16
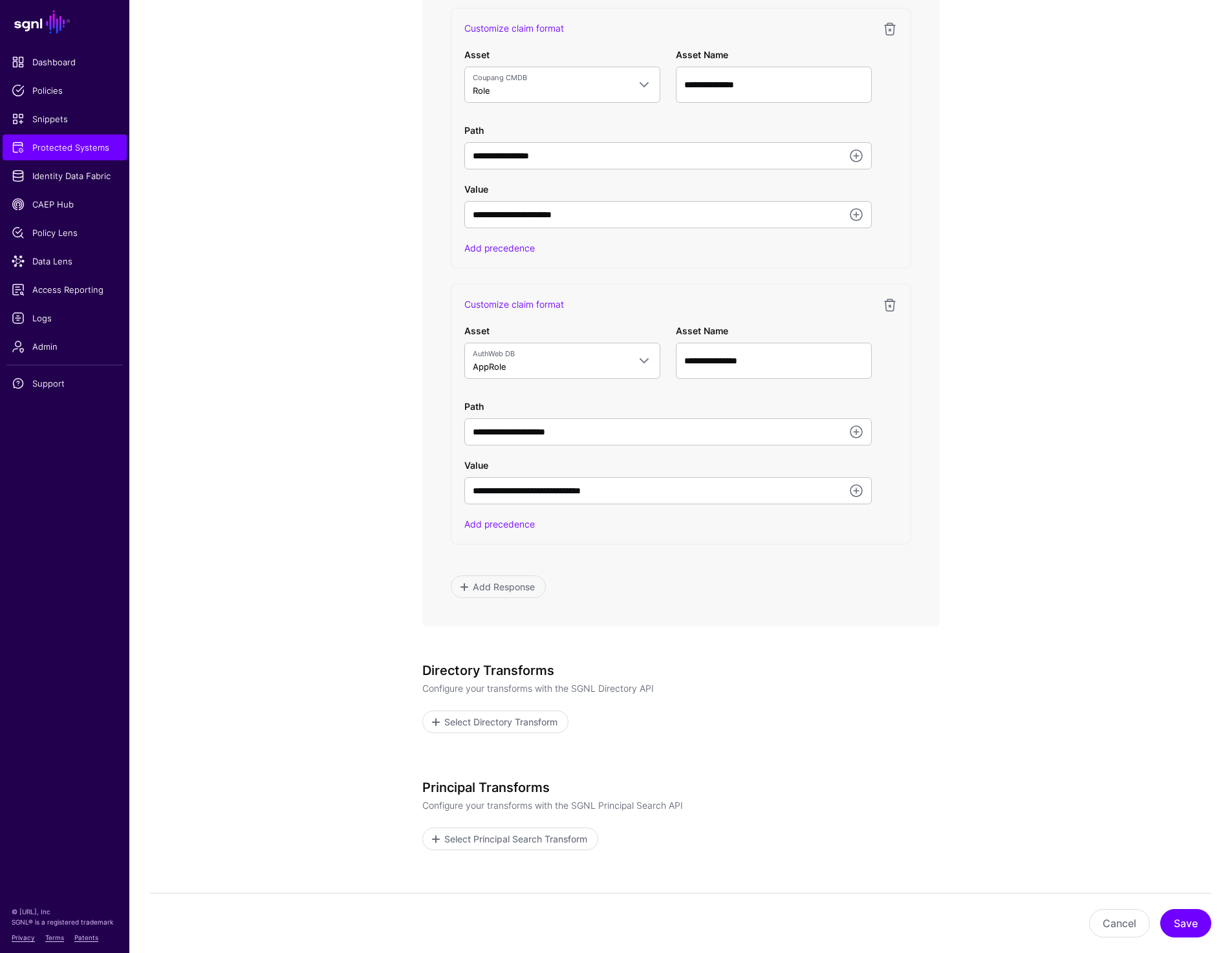
scroll to position [833, 0]
click at [1005, 614] on app-integrations-item-transforms "**********" at bounding box center [681, 170] width 1102 height 1746
